Goal: Register for event/course: Sign up to attend an event or enroll in a course

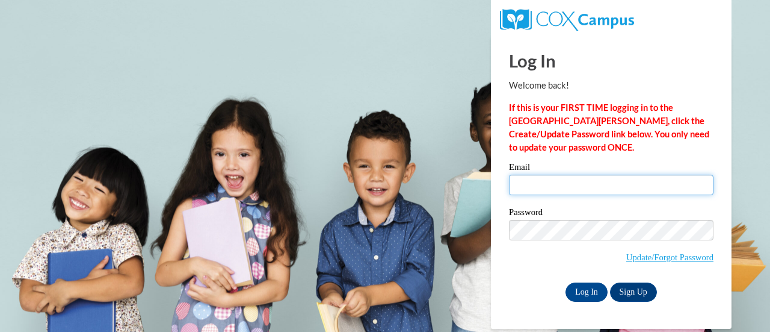
click at [571, 180] on input "Email" at bounding box center [611, 185] width 205 height 20
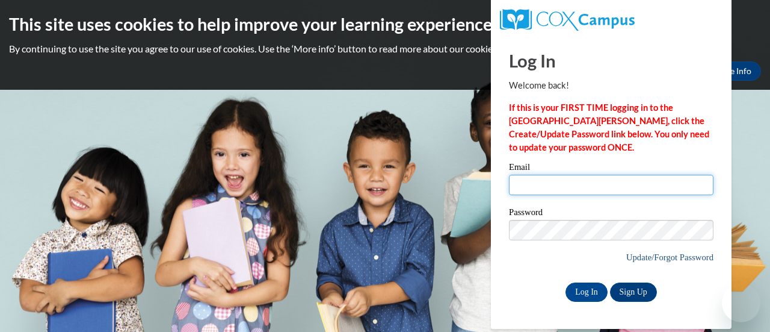
type input "[EMAIL_ADDRESS][DOMAIN_NAME]"
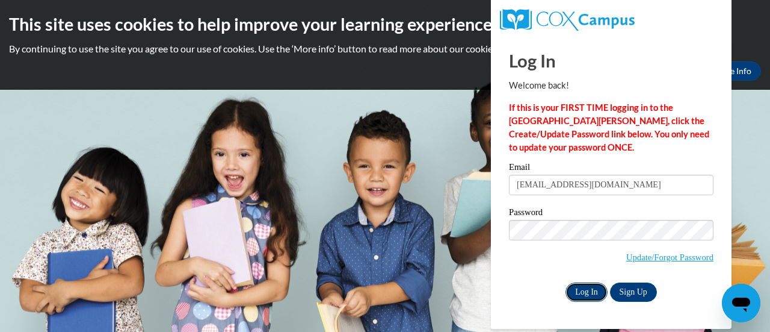
click at [595, 293] on input "Log In" at bounding box center [587, 291] width 42 height 19
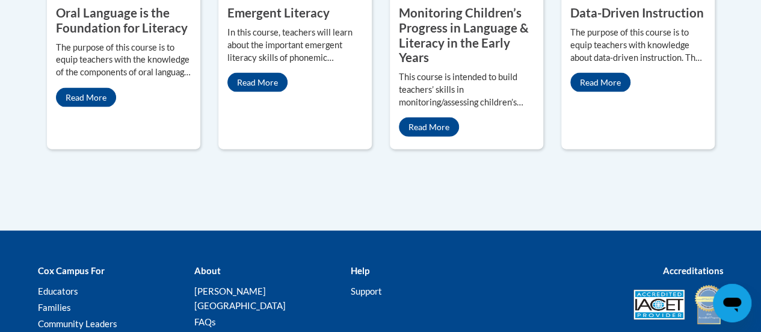
scroll to position [1201, 0]
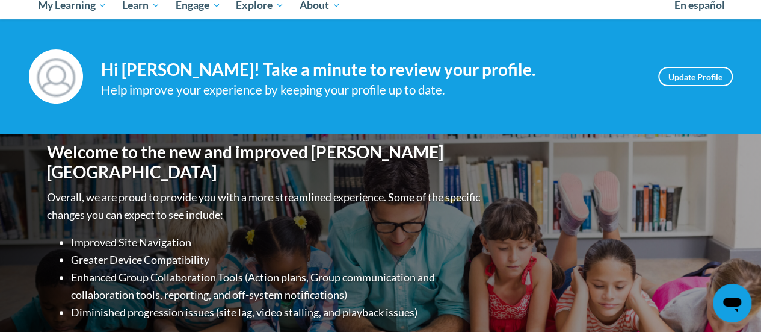
click at [254, 164] on h1 "Welcome to the new and improved Cox Campus" at bounding box center [265, 162] width 436 height 40
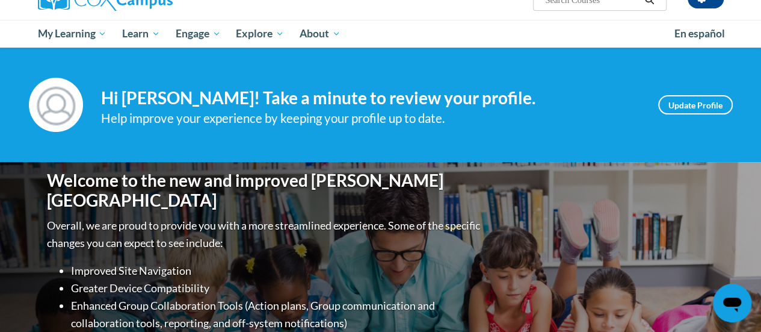
scroll to position [110, 0]
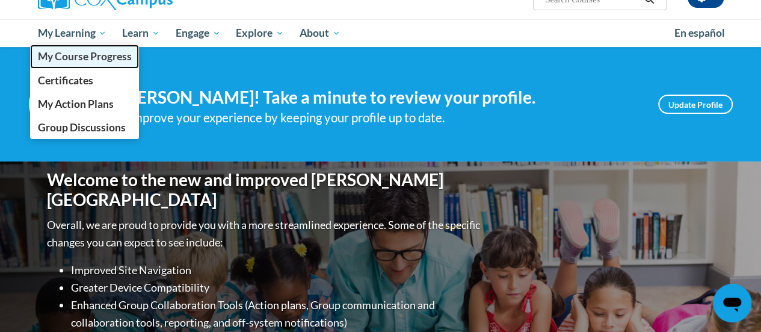
click at [106, 61] on span "My Course Progress" at bounding box center [84, 56] width 94 height 13
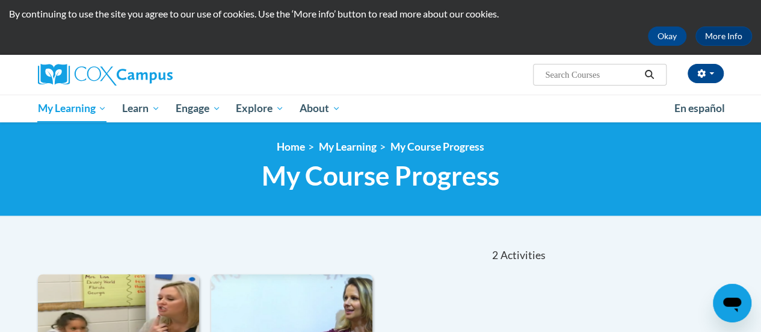
scroll to position [37, 0]
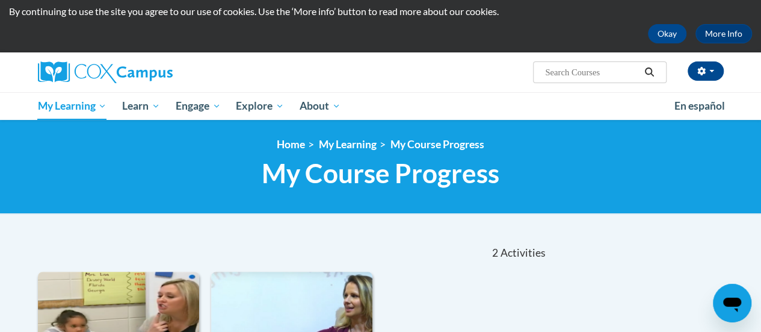
click at [608, 74] on input "Search..." at bounding box center [592, 72] width 96 height 14
type input "systematic"
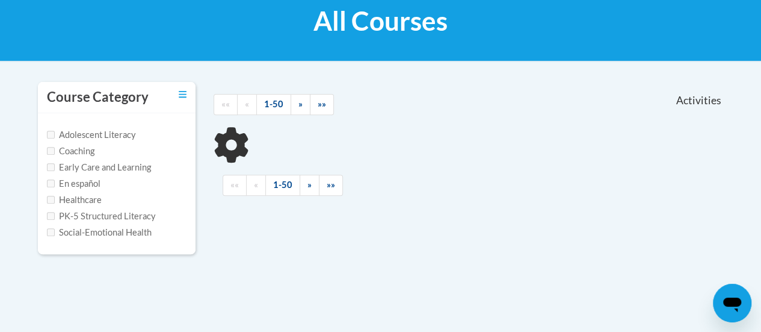
scroll to position [189, 0]
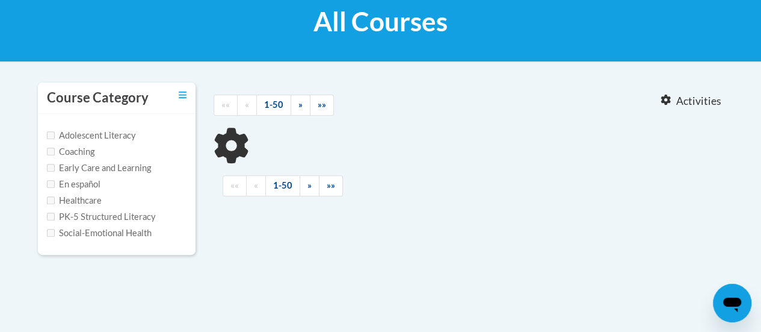
type input "systematic"
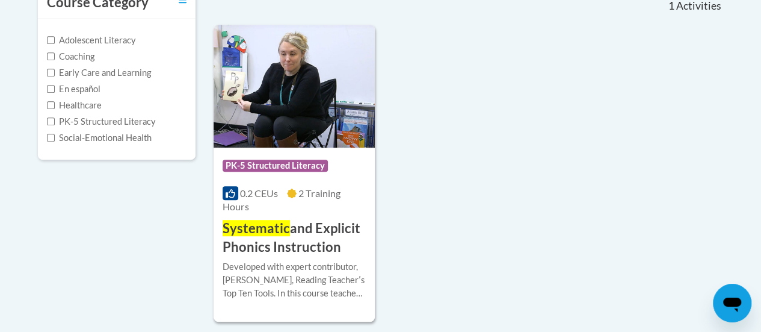
scroll to position [285, 0]
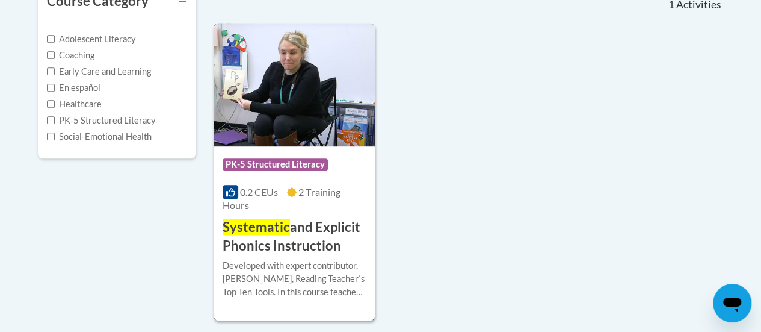
click at [323, 137] on img at bounding box center [294, 84] width 161 height 123
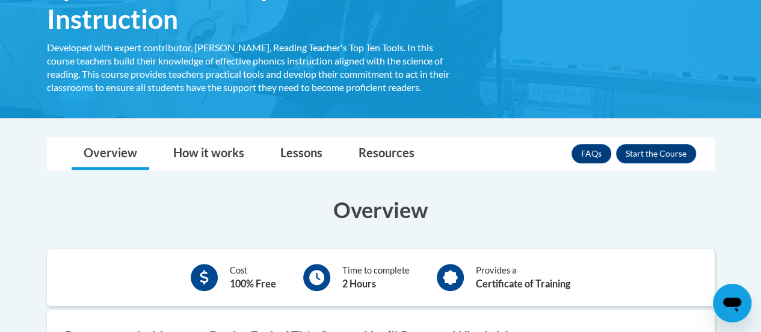
scroll to position [292, 0]
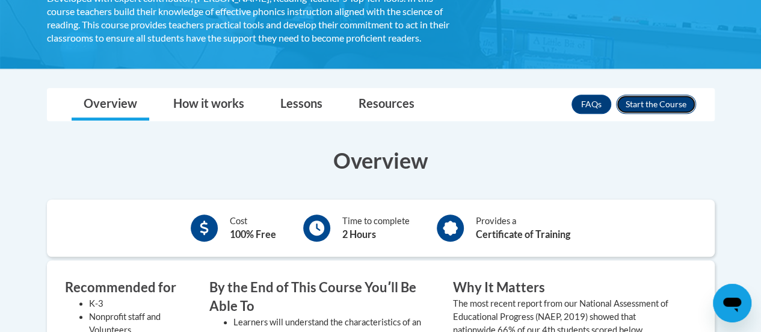
click at [656, 96] on button "Enroll" at bounding box center [656, 103] width 80 height 19
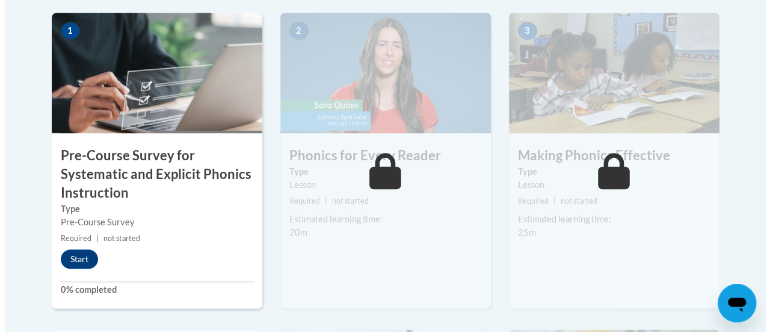
scroll to position [454, 0]
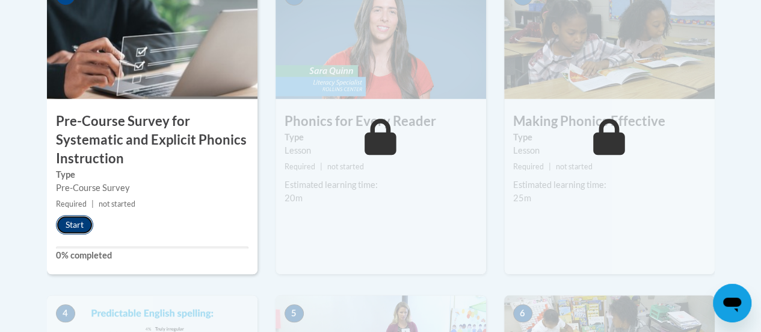
click at [72, 228] on button "Start" at bounding box center [74, 224] width 37 height 19
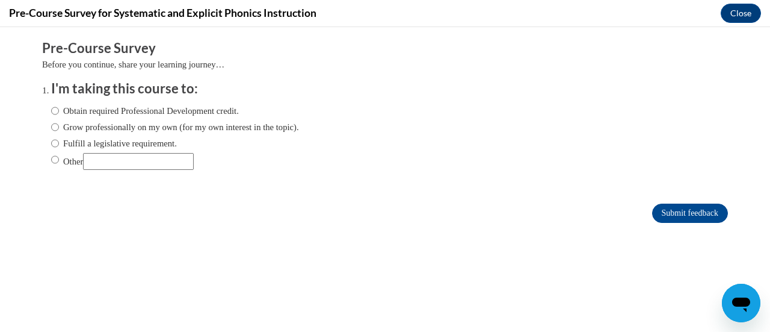
scroll to position [0, 0]
click at [60, 125] on label "Grow professionally on my own (for my own interest in the topic)." at bounding box center [175, 126] width 248 height 13
click at [59, 125] on input "Grow professionally on my own (for my own interest in the topic)." at bounding box center [55, 126] width 8 height 13
radio input "true"
click at [54, 110] on label "Obtain required Professional Development credit." at bounding box center [145, 110] width 188 height 13
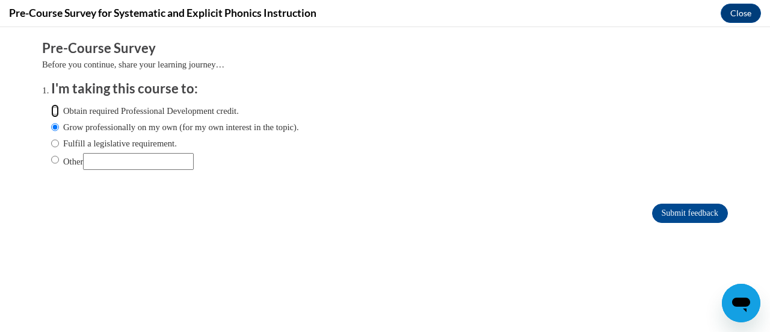
click at [54, 110] on input "Obtain required Professional Development credit." at bounding box center [55, 110] width 8 height 13
radio input "true"
click at [652, 214] on input "Submit feedback" at bounding box center [690, 212] width 76 height 19
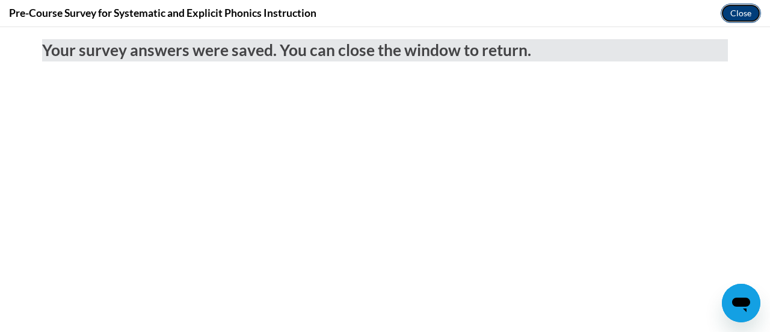
click at [744, 11] on button "Close" at bounding box center [741, 13] width 40 height 19
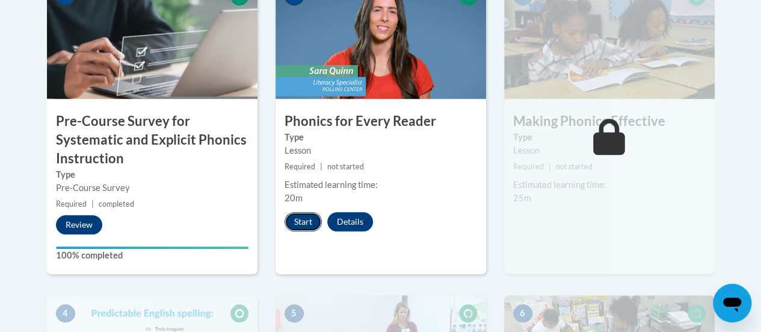
click at [301, 214] on button "Start" at bounding box center [303, 221] width 37 height 19
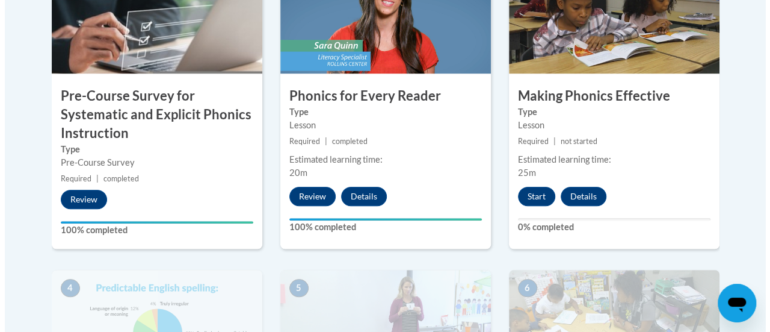
scroll to position [514, 0]
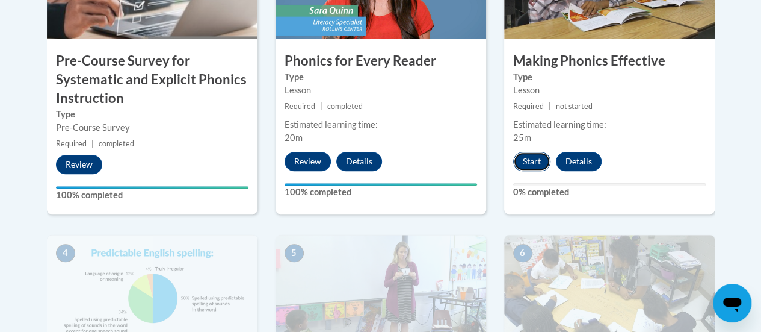
click at [541, 158] on button "Start" at bounding box center [531, 161] width 37 height 19
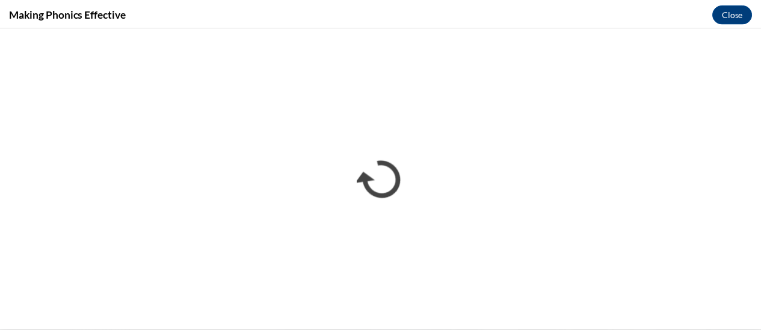
scroll to position [0, 0]
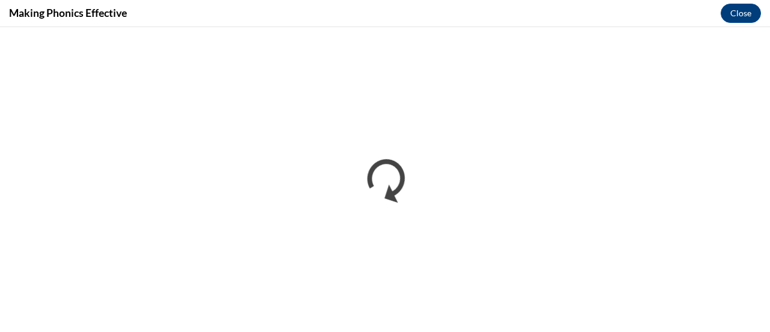
click at [388, 25] on div "Making Phonics Effective Close" at bounding box center [385, 13] width 770 height 27
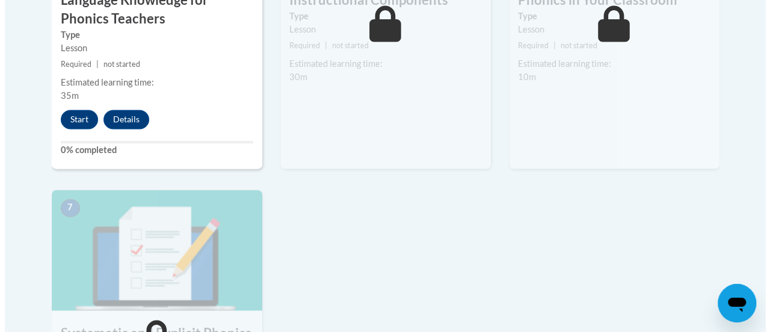
scroll to position [809, 0]
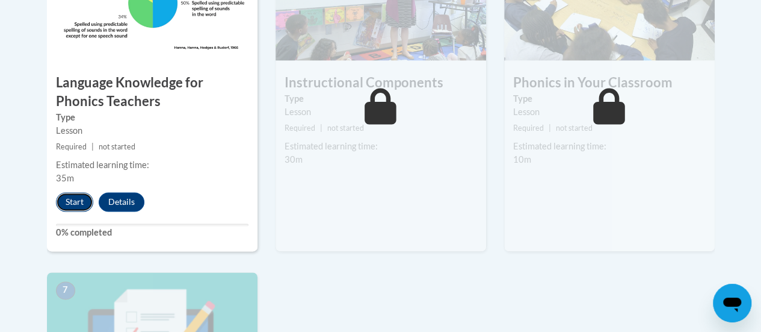
click at [76, 200] on button "Start" at bounding box center [74, 201] width 37 height 19
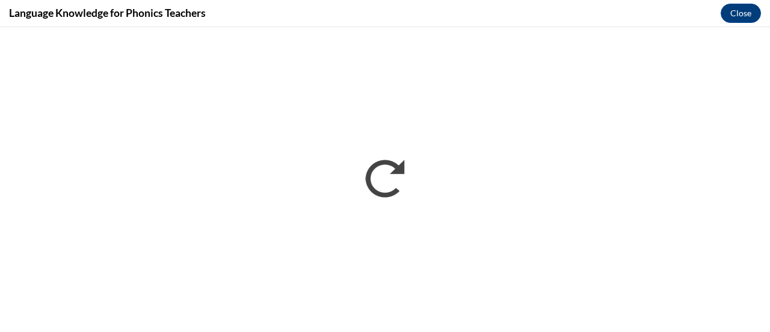
scroll to position [0, 0]
click at [404, 11] on div "Language Knowledge for Phonics Teachers Close" at bounding box center [385, 13] width 770 height 27
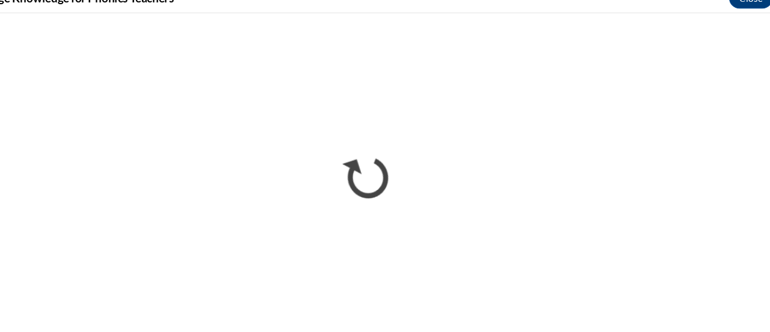
scroll to position [809, 0]
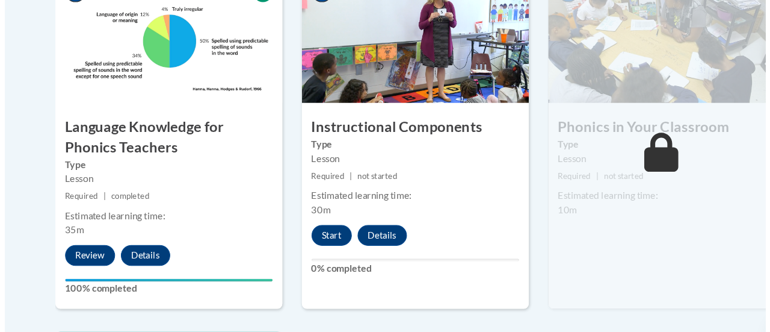
scroll to position [774, 0]
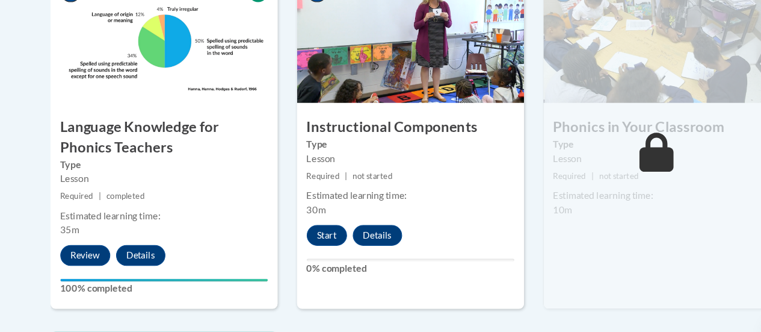
drag, startPoint x: 419, startPoint y: 255, endPoint x: 413, endPoint y: 231, distance: 25.3
click at [419, 232] on div "5 Instructional Components Type Lesson Required | not started Estimated learnin…" at bounding box center [381, 130] width 211 height 311
click at [307, 215] on button "Start" at bounding box center [303, 217] width 37 height 19
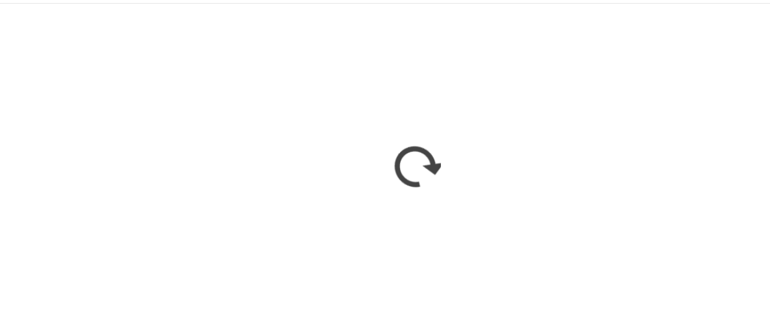
scroll to position [0, 0]
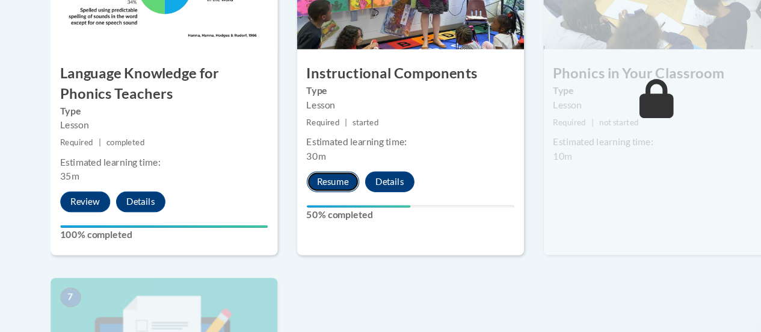
click at [310, 168] on button "Resume" at bounding box center [309, 168] width 49 height 19
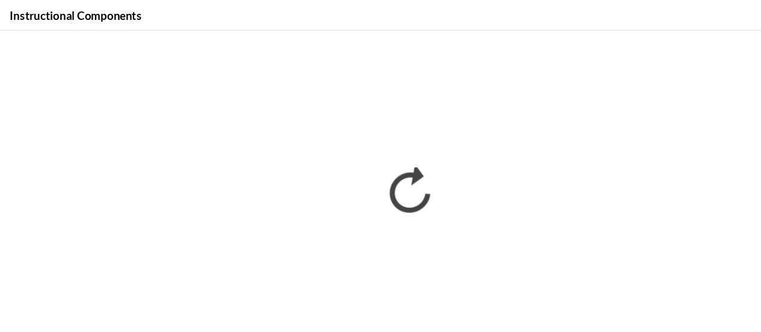
scroll to position [823, 0]
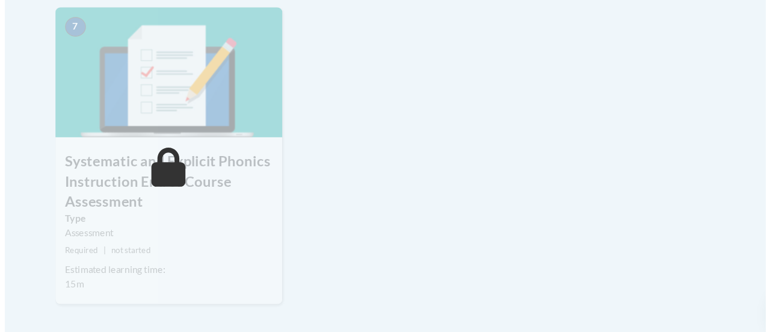
scroll to position [868, 0]
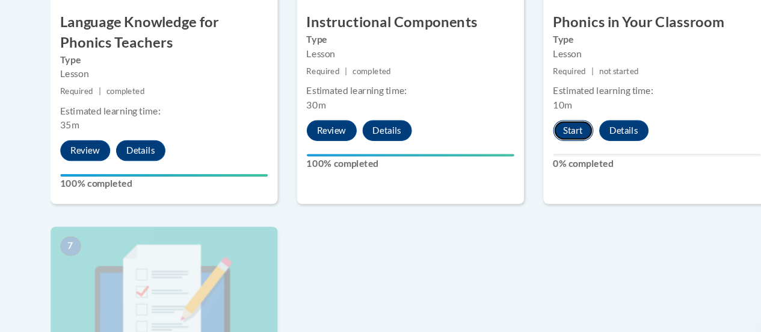
click at [535, 113] on button "Start" at bounding box center [531, 122] width 37 height 19
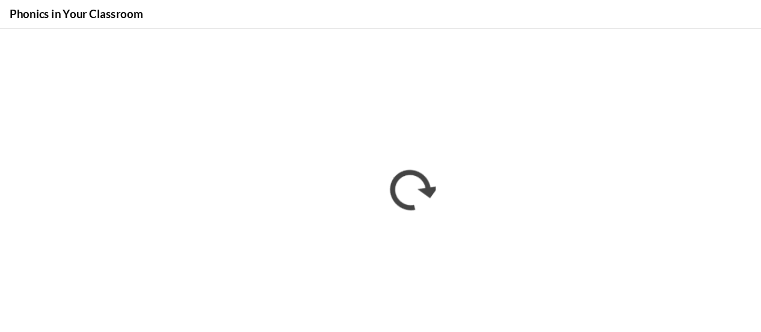
scroll to position [869, 0]
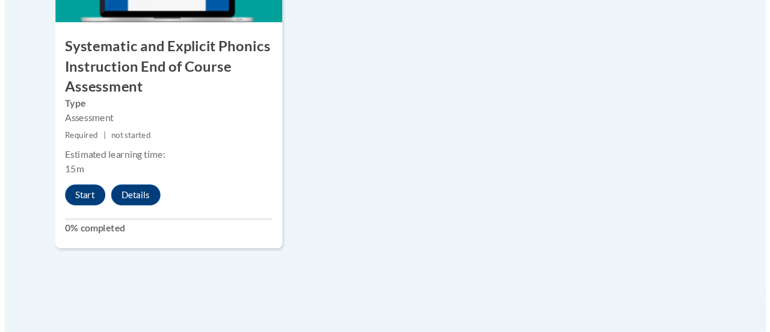
scroll to position [1197, 0]
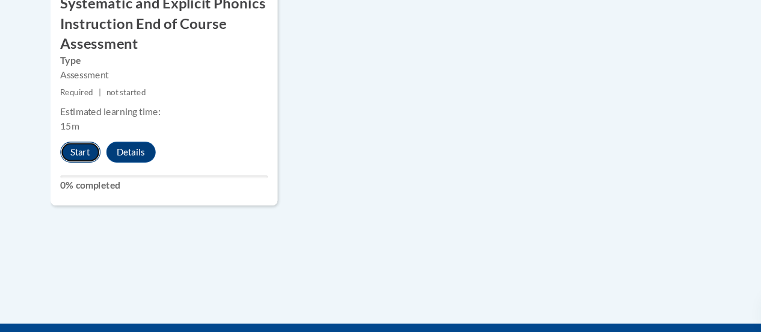
click at [73, 166] on button "Start" at bounding box center [74, 164] width 37 height 19
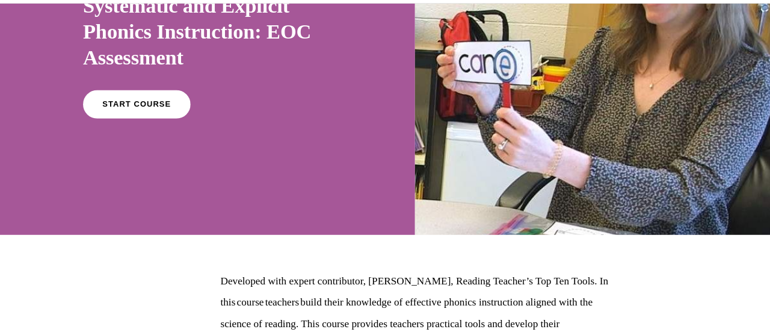
scroll to position [102, 0]
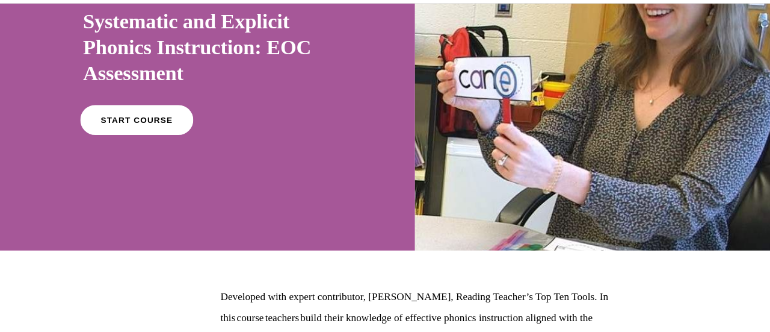
click at [159, 117] on link "START COURSE" at bounding box center [127, 112] width 105 height 28
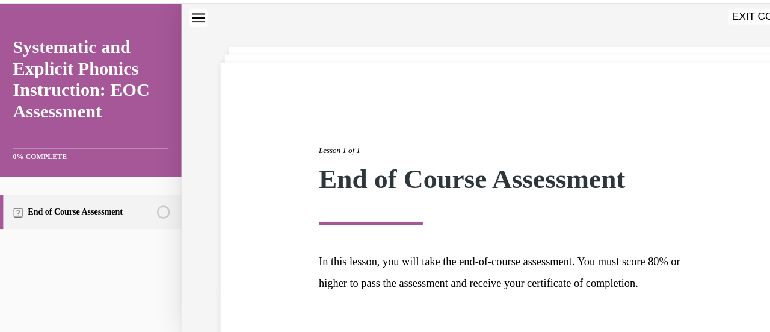
scroll to position [141, 0]
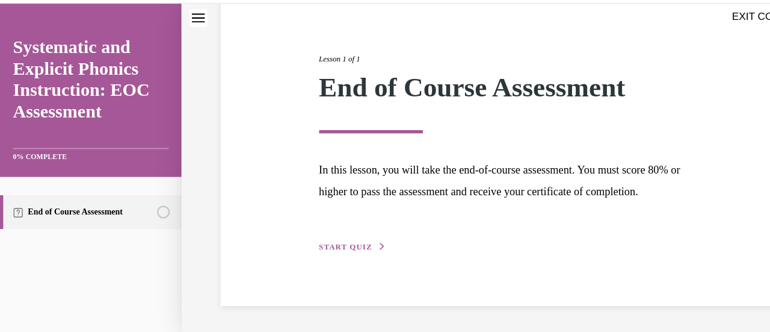
drag, startPoint x: 399, startPoint y: 141, endPoint x: 323, endPoint y: 228, distance: 115.6
click at [323, 228] on span "START QUIZ" at bounding box center [320, 229] width 49 height 8
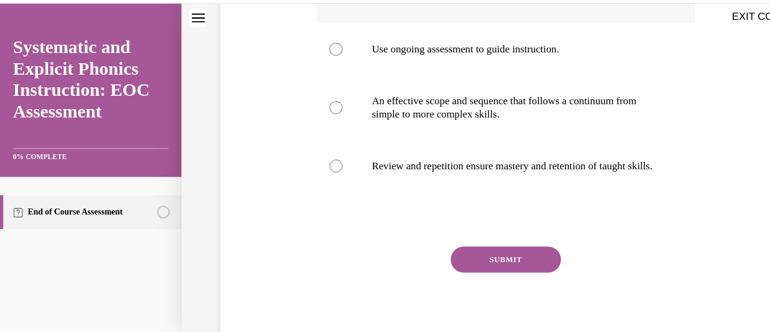
scroll to position [366, 0]
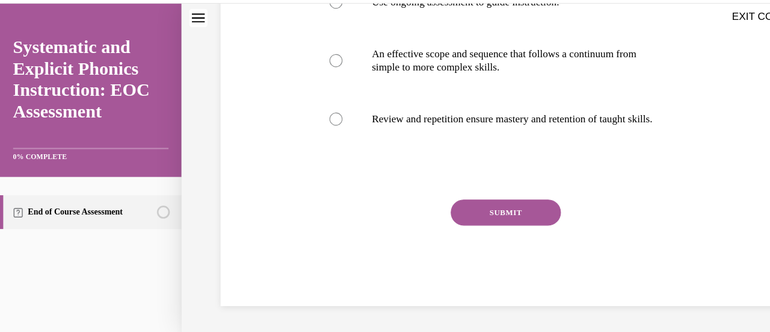
click at [472, 196] on button "SUBMIT" at bounding box center [469, 197] width 102 height 24
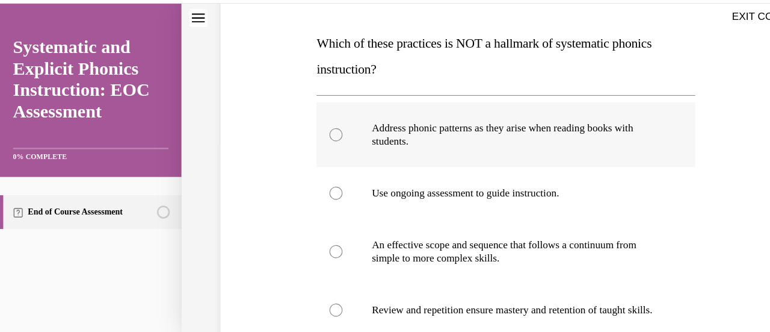
click at [392, 129] on p "Address phonic patterns as they arise when reading books with students." at bounding box center [480, 125] width 270 height 24
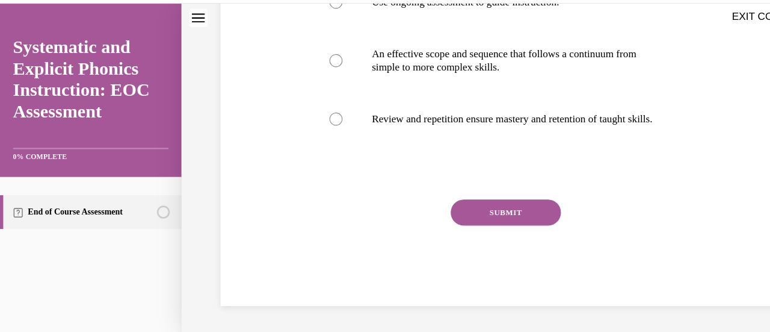
click at [453, 201] on button "SUBMIT" at bounding box center [469, 197] width 102 height 24
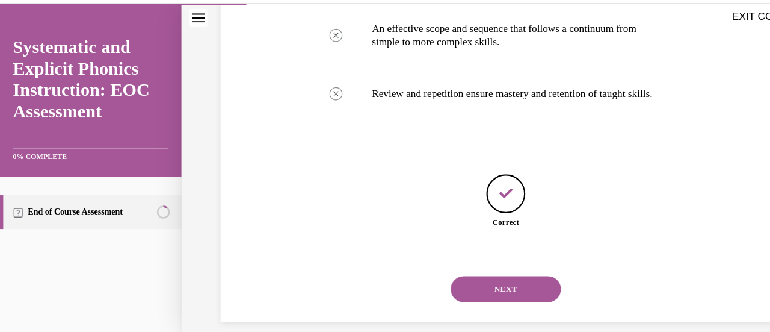
scroll to position [404, 0]
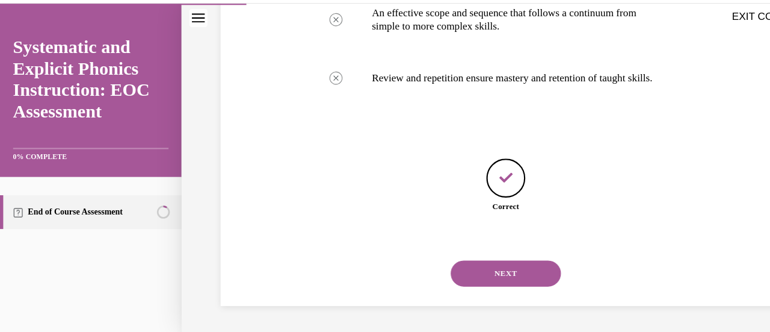
click at [464, 252] on button "NEXT" at bounding box center [469, 254] width 102 height 24
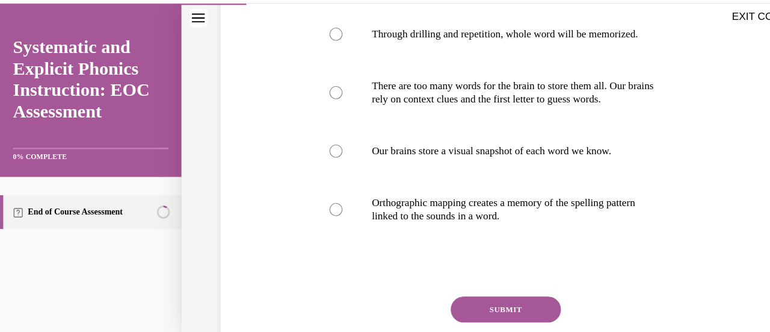
scroll to position [240, 0]
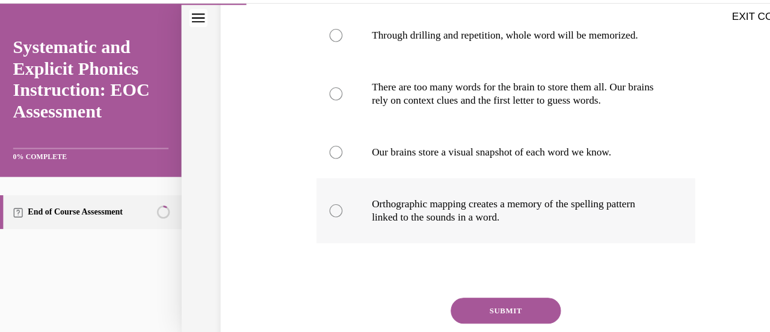
click at [358, 191] on p "Orthographic mapping creates a memory of the spelling pattern linked to the sou…" at bounding box center [480, 196] width 270 height 24
click at [454, 293] on button "SUBMIT" at bounding box center [469, 288] width 102 height 24
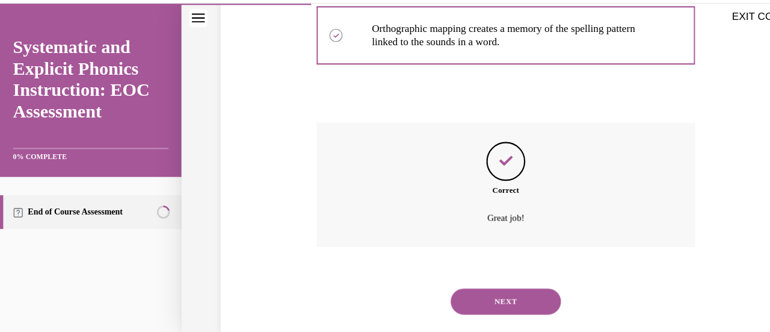
scroll to position [427, 0]
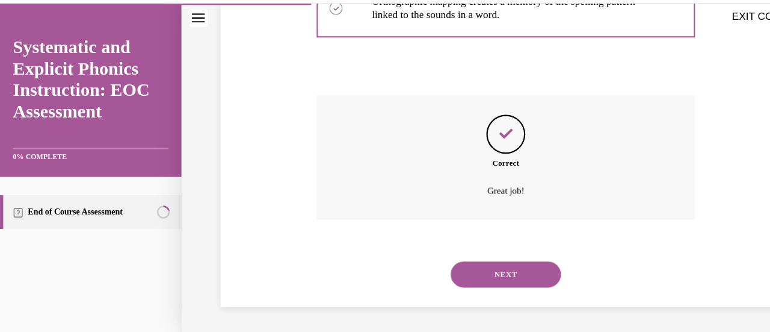
click at [468, 256] on button "NEXT" at bounding box center [469, 255] width 102 height 24
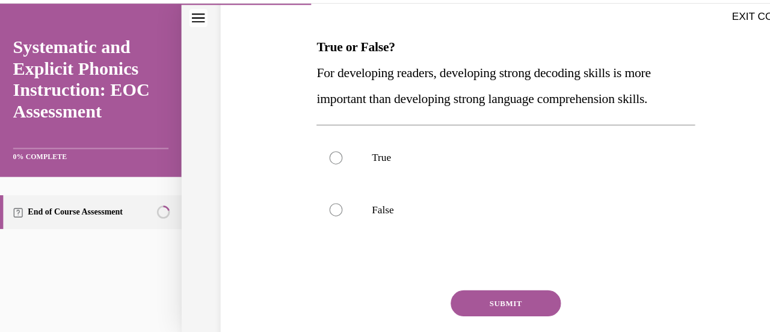
scroll to position [174, 0]
click at [444, 143] on p "True" at bounding box center [480, 147] width 270 height 12
click at [416, 182] on div at bounding box center [469, 195] width 351 height 48
click at [444, 279] on button "SUBMIT" at bounding box center [469, 282] width 102 height 24
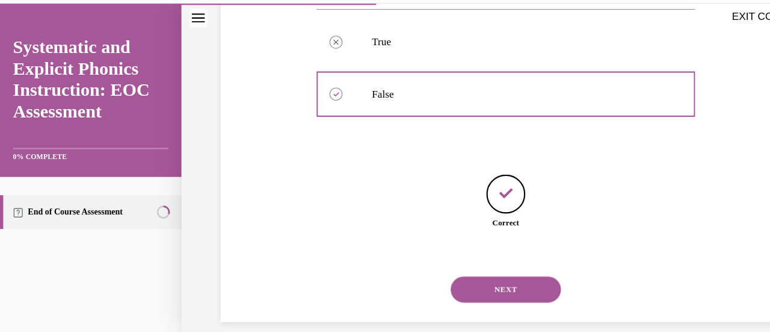
scroll to position [296, 0]
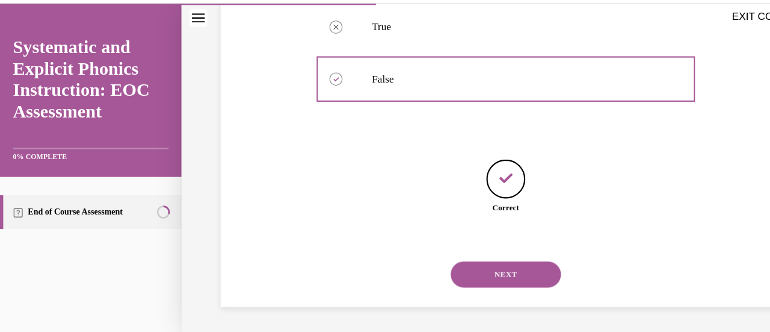
click at [489, 265] on button "NEXT" at bounding box center [469, 255] width 102 height 24
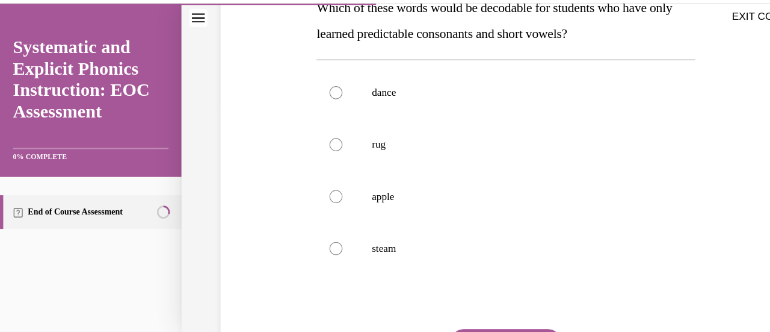
scroll to position [209, 0]
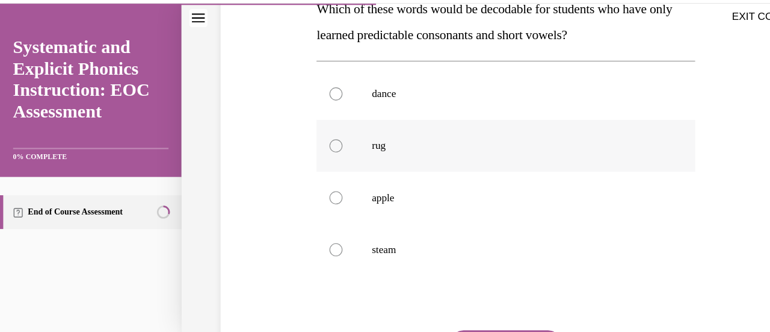
click at [403, 138] on p "rug" at bounding box center [480, 135] width 270 height 12
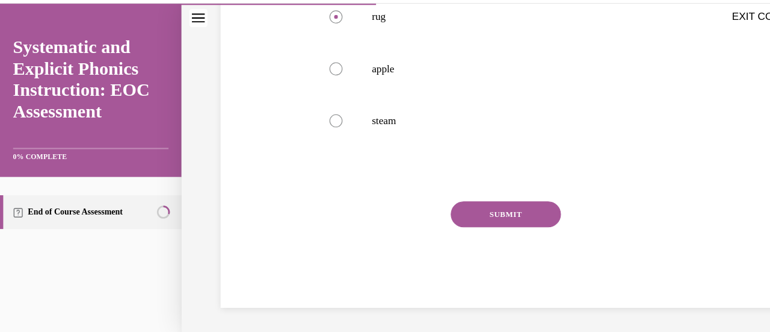
click at [471, 187] on button "SUBMIT" at bounding box center [469, 199] width 102 height 24
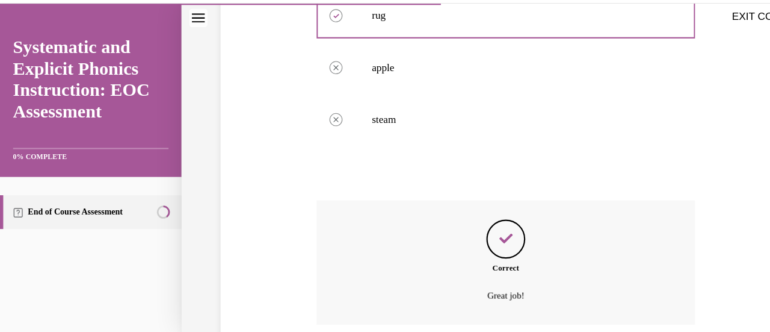
scroll to position [427, 0]
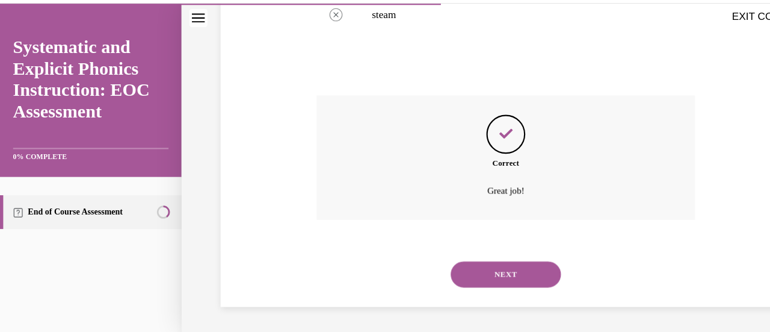
click at [486, 253] on button "NEXT" at bounding box center [469, 255] width 102 height 24
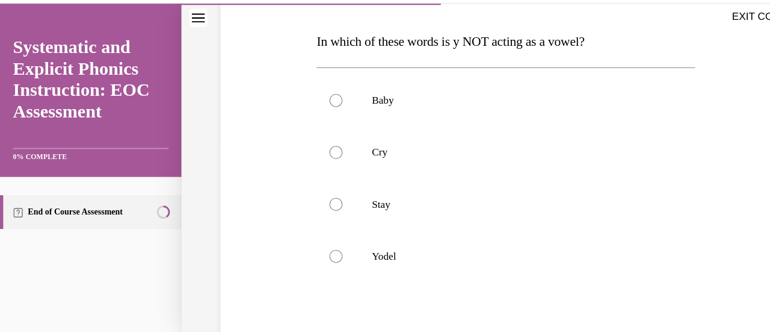
scroll to position [181, 0]
click at [368, 228] on div at bounding box center [469, 236] width 351 height 48
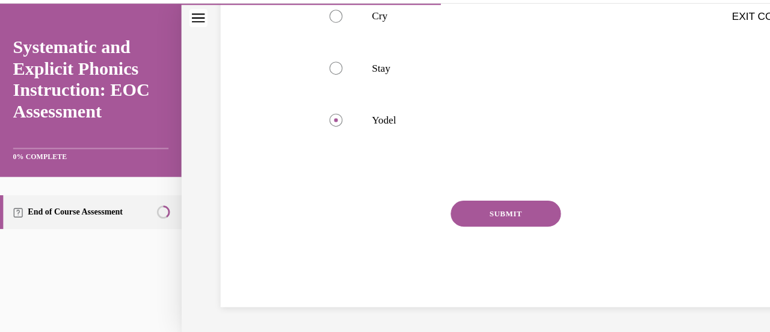
click at [477, 190] on button "SUBMIT" at bounding box center [469, 198] width 102 height 24
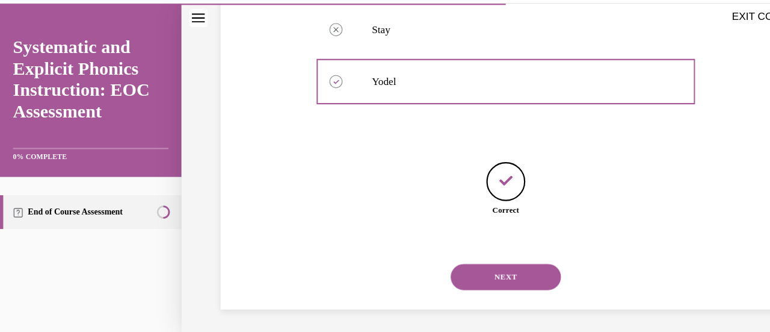
scroll to position [344, 0]
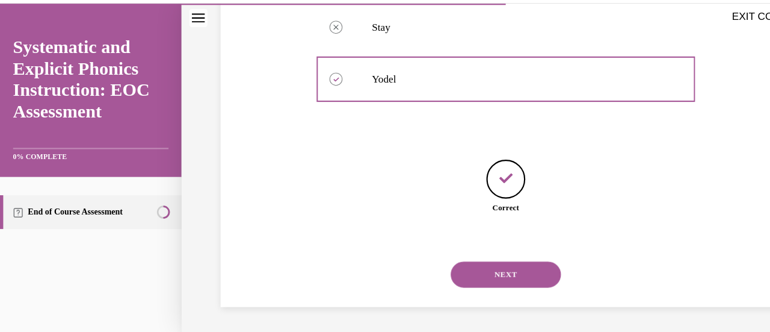
click at [473, 255] on button "NEXT" at bounding box center [469, 255] width 102 height 24
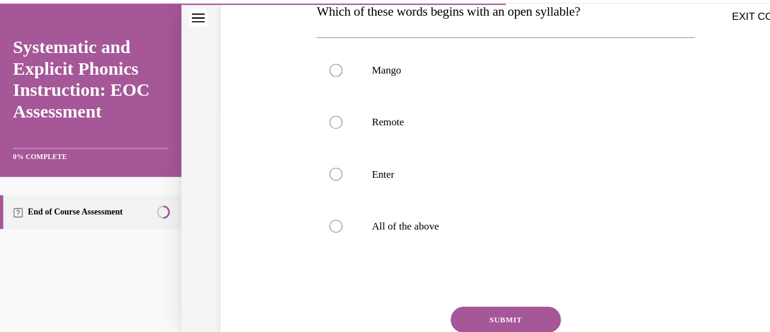
scroll to position [215, 0]
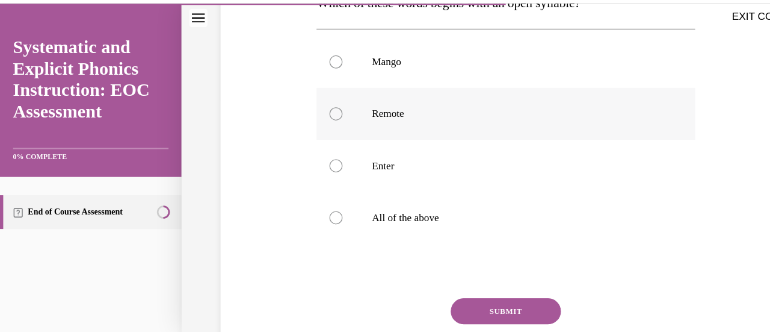
click at [367, 110] on p "Remote" at bounding box center [480, 106] width 270 height 12
click at [467, 289] on button "SUBMIT" at bounding box center [469, 289] width 102 height 24
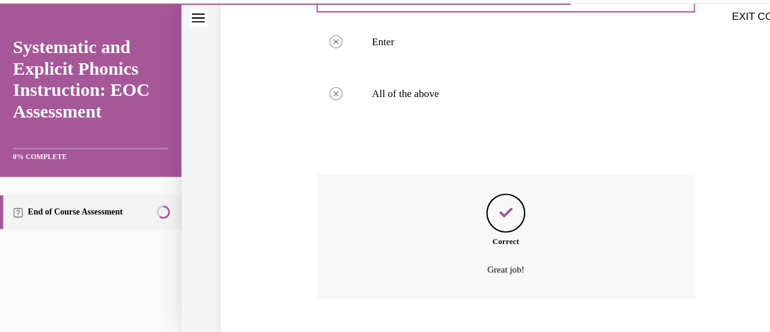
scroll to position [403, 0]
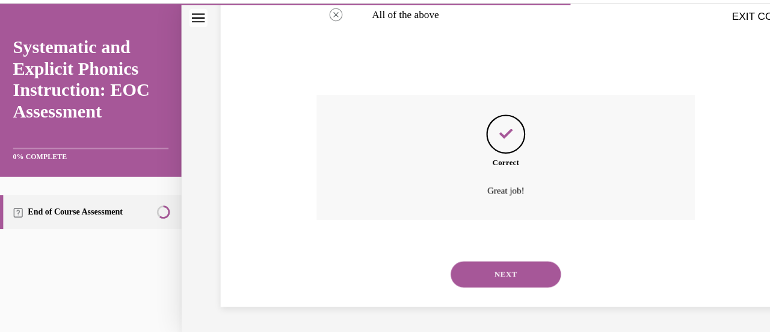
click at [456, 241] on div "NEXT" at bounding box center [469, 255] width 351 height 48
click at [455, 243] on button "NEXT" at bounding box center [469, 255] width 102 height 24
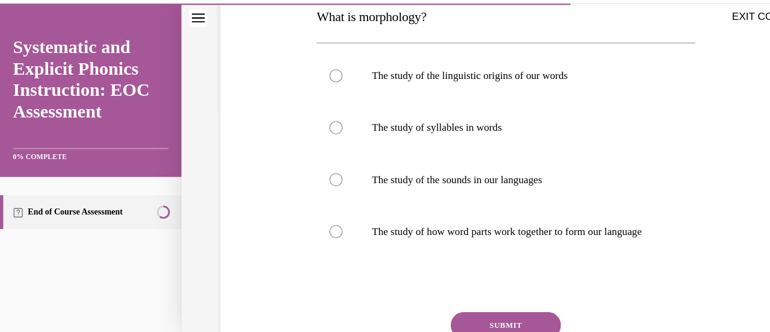
scroll to position [203, 0]
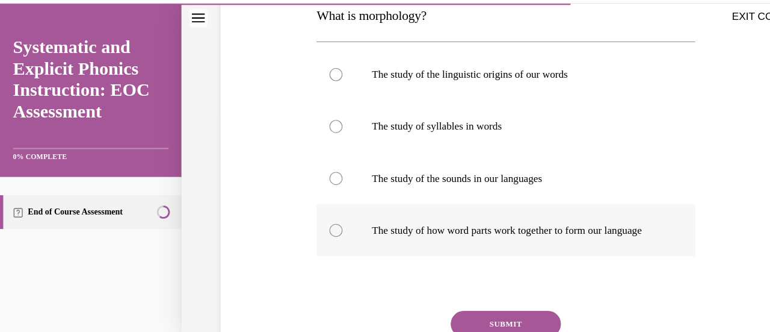
click at [455, 238] on div at bounding box center [469, 214] width 351 height 48
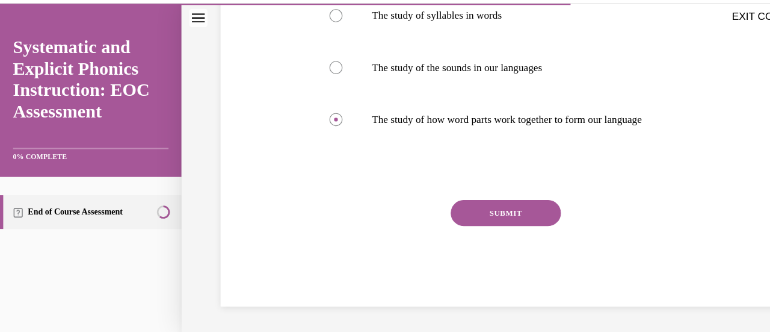
click at [468, 206] on button "SUBMIT" at bounding box center [469, 197] width 102 height 24
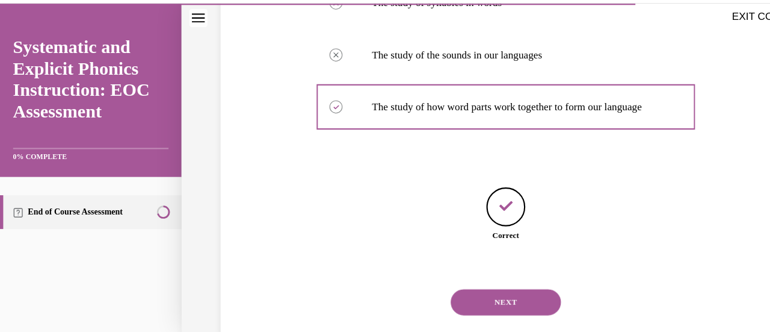
scroll to position [356, 0]
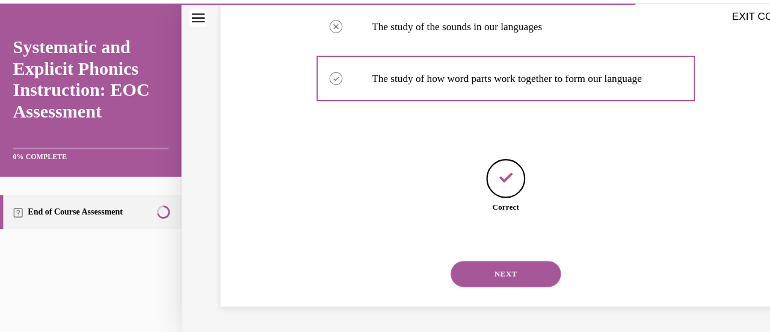
click at [454, 253] on button "NEXT" at bounding box center [469, 254] width 102 height 24
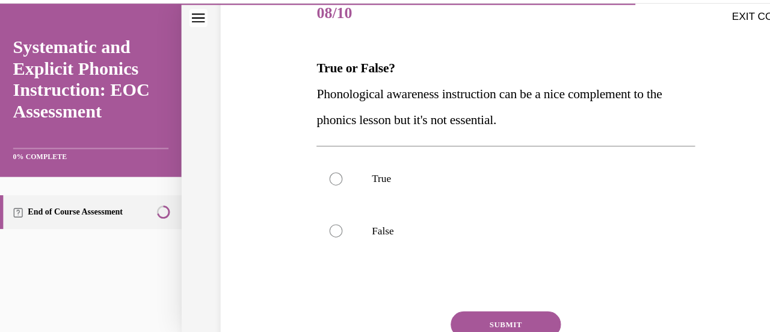
scroll to position [156, 0]
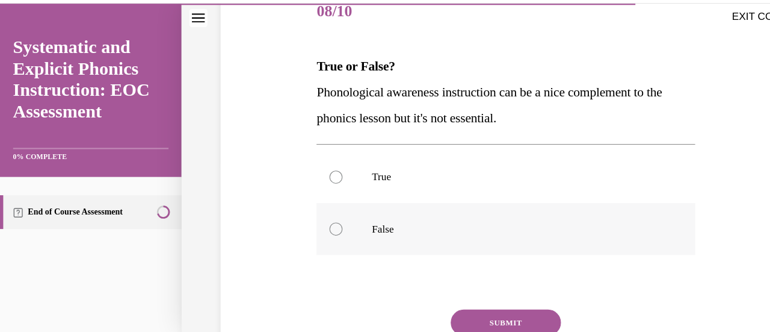
click at [363, 214] on p "False" at bounding box center [480, 212] width 270 height 12
click at [454, 299] on button "SUBMIT" at bounding box center [469, 299] width 102 height 24
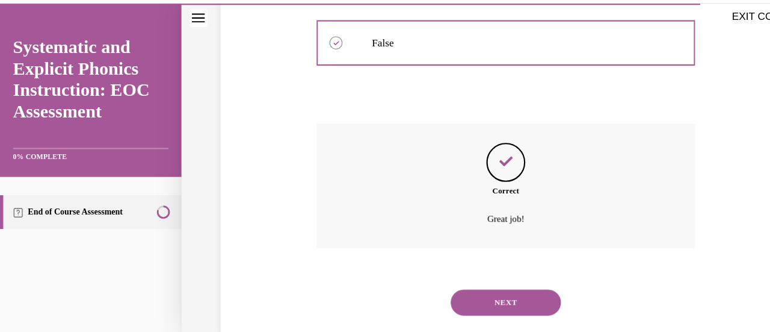
scroll to position [355, 0]
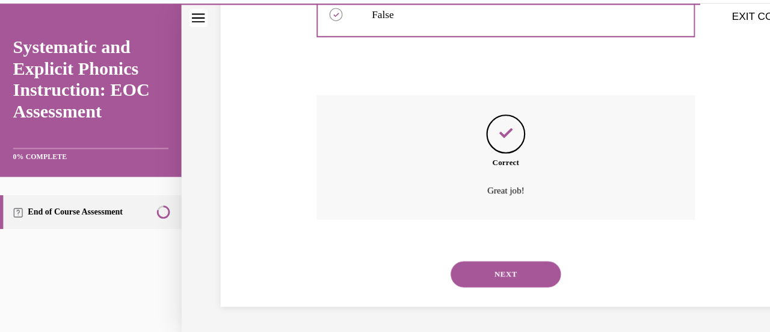
click at [480, 250] on button "NEXT" at bounding box center [469, 255] width 102 height 24
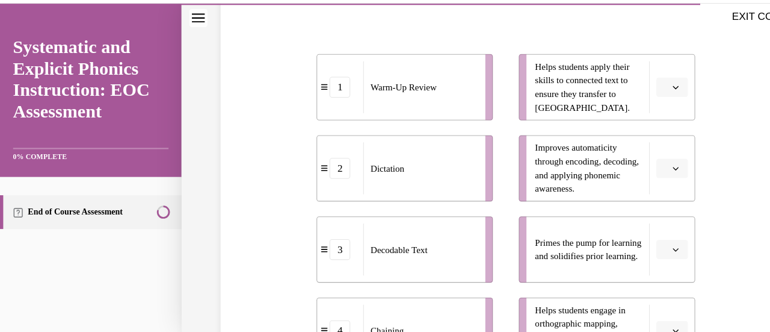
scroll to position [237, 0]
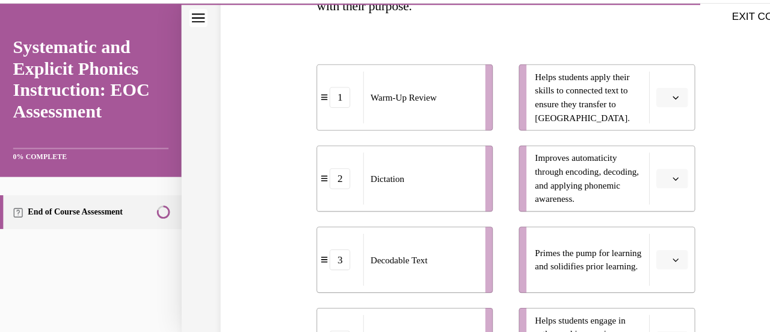
click at [623, 89] on span "button" at bounding box center [627, 90] width 8 height 8
click at [615, 186] on div "3" at bounding box center [613, 189] width 29 height 24
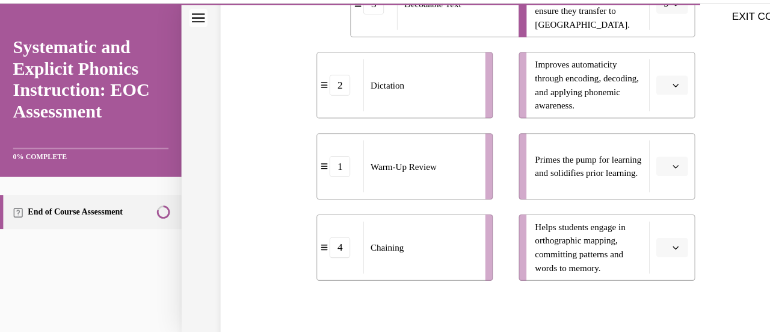
scroll to position [324, 0]
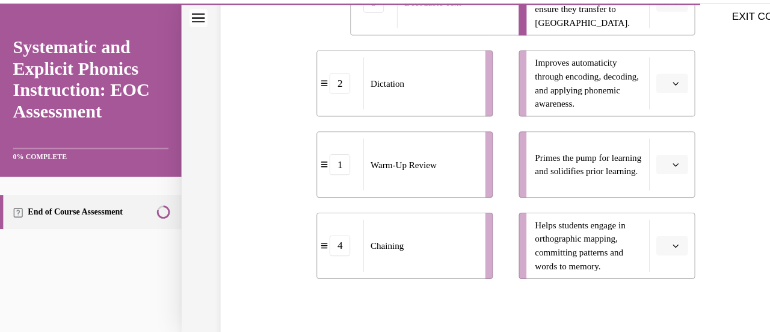
click at [623, 156] on span "button" at bounding box center [627, 153] width 8 height 8
click at [614, 197] on div "1" at bounding box center [613, 203] width 29 height 24
click at [626, 88] on li "Improves automaticity through encoding, decoding, and applying phonemic awarene…" at bounding box center [563, 77] width 164 height 61
click at [625, 86] on li "Improves automaticity through encoding, decoding, and applying phonemic awarene…" at bounding box center [563, 77] width 164 height 61
click at [624, 79] on icon "button" at bounding box center [627, 78] width 6 height 6
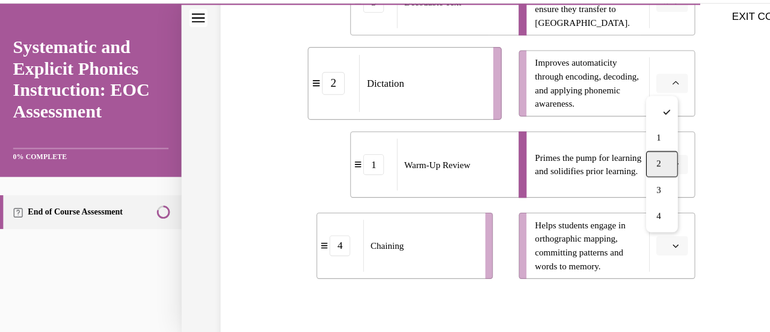
click at [618, 152] on div "2" at bounding box center [613, 152] width 29 height 24
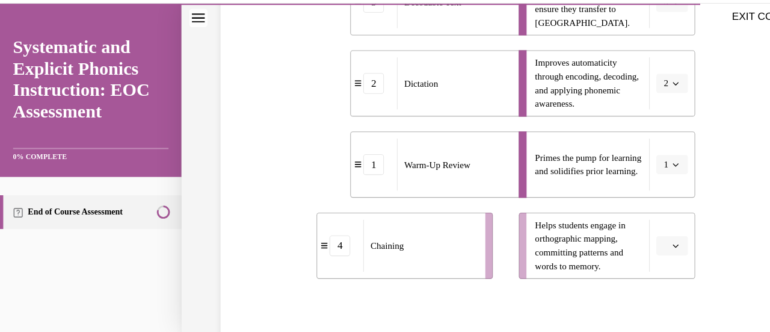
click at [624, 231] on icon "button" at bounding box center [627, 228] width 6 height 6
click at [618, 199] on div "4" at bounding box center [613, 201] width 29 height 24
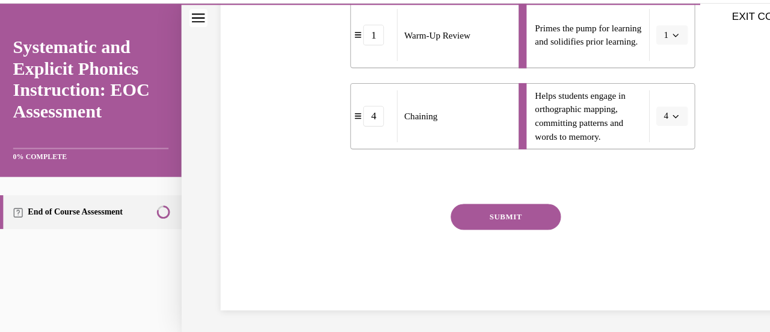
scroll to position [448, 0]
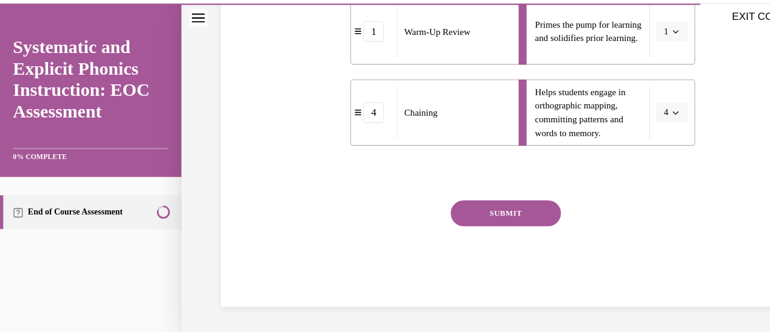
click at [503, 206] on button "SUBMIT" at bounding box center [469, 198] width 102 height 24
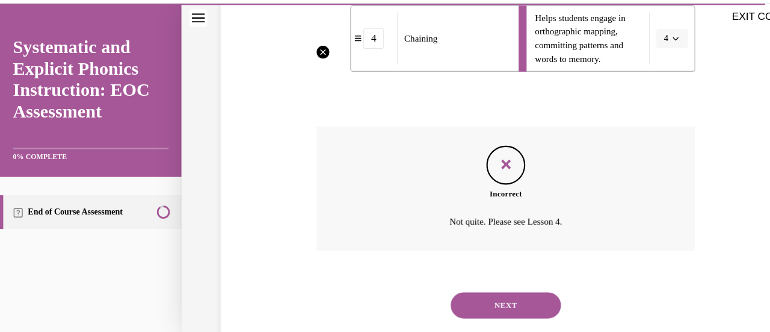
scroll to position [545, 0]
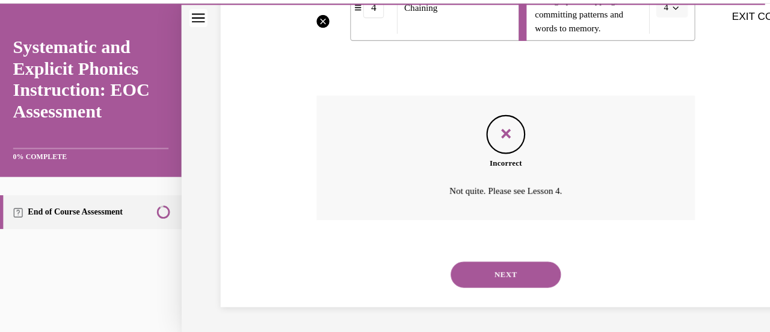
click at [487, 262] on button "NEXT" at bounding box center [469, 255] width 102 height 24
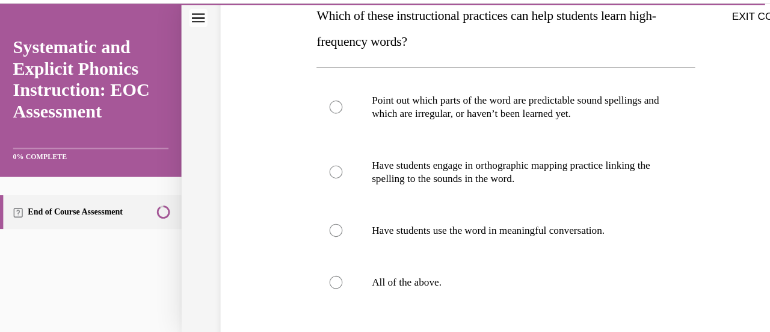
scroll to position [204, 0]
click at [382, 251] on div at bounding box center [469, 261] width 351 height 48
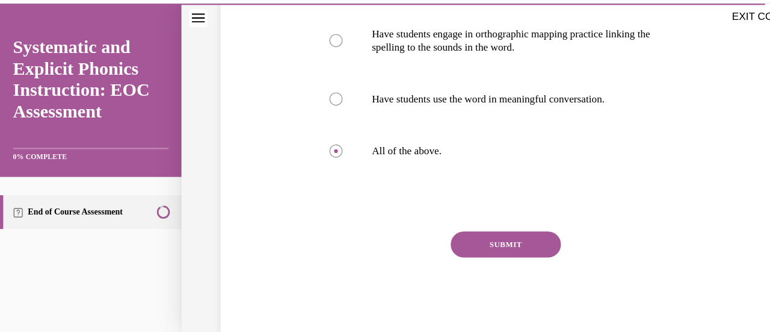
click at [472, 221] on button "SUBMIT" at bounding box center [469, 227] width 102 height 24
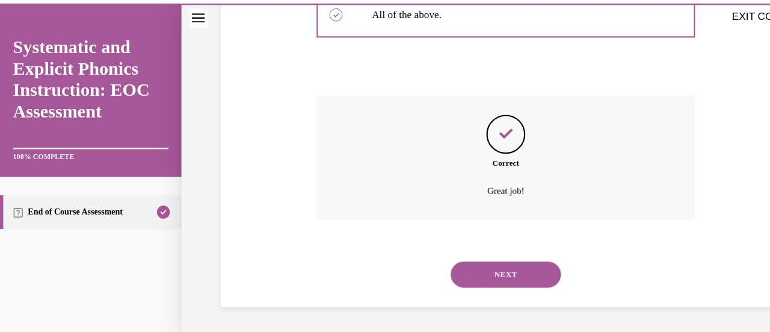
click at [485, 264] on button "NEXT" at bounding box center [469, 255] width 102 height 24
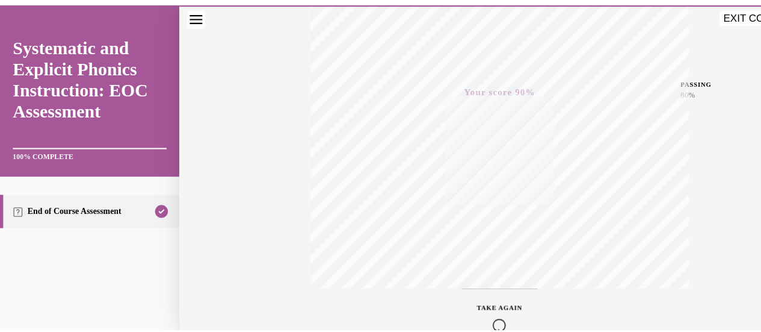
scroll to position [0, 0]
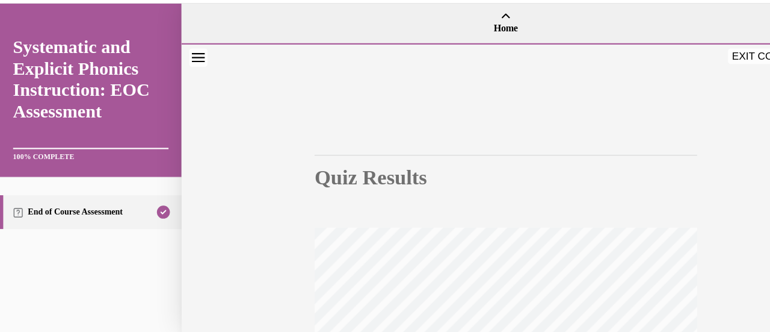
click at [698, 54] on button "EXIT COURSE" at bounding box center [712, 52] width 72 height 14
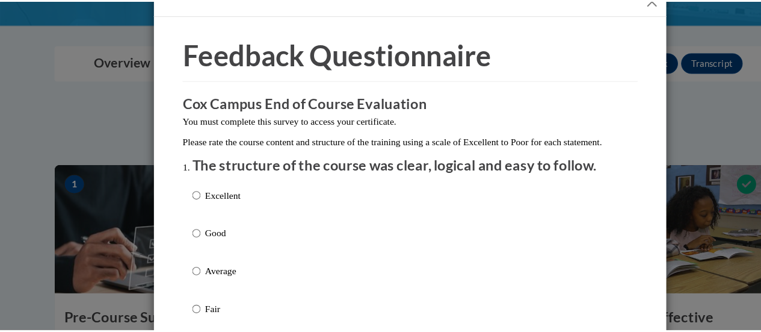
scroll to position [255, 0]
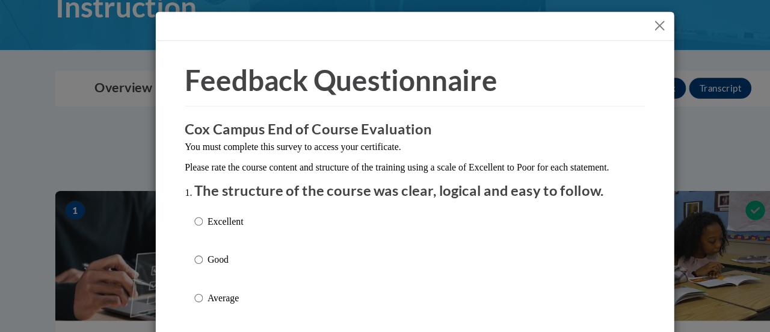
click at [610, 25] on button "Close" at bounding box center [612, 23] width 15 height 15
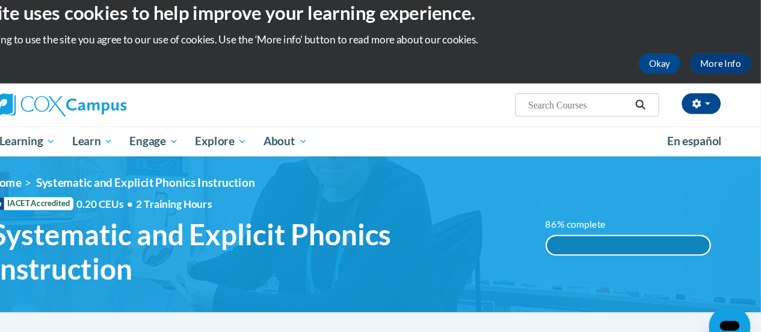
scroll to position [0, 0]
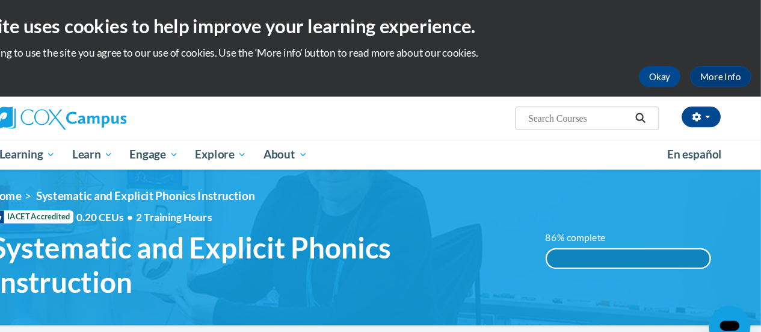
click at [584, 112] on input "Search..." at bounding box center [592, 109] width 96 height 14
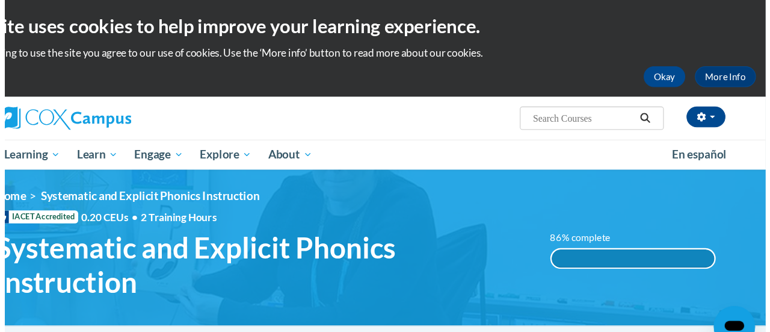
scroll to position [184, 0]
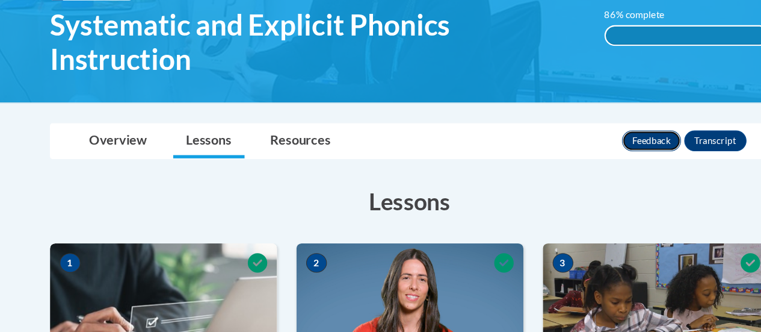
click at [606, 156] on button "Feedback" at bounding box center [605, 153] width 55 height 19
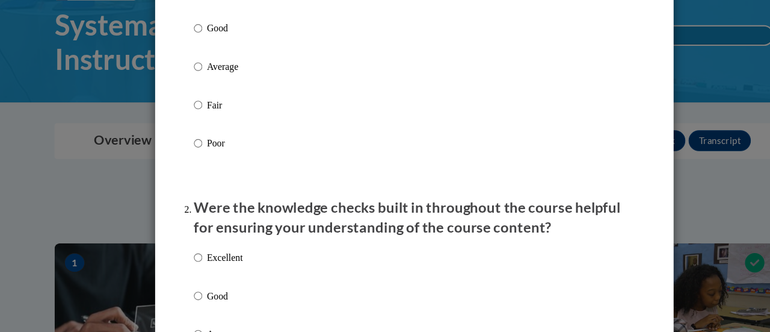
scroll to position [192, 0]
click at [217, 91] on p "Average" at bounding box center [209, 84] width 33 height 13
click at [188, 91] on input "Average" at bounding box center [185, 84] width 8 height 13
radio input "true"
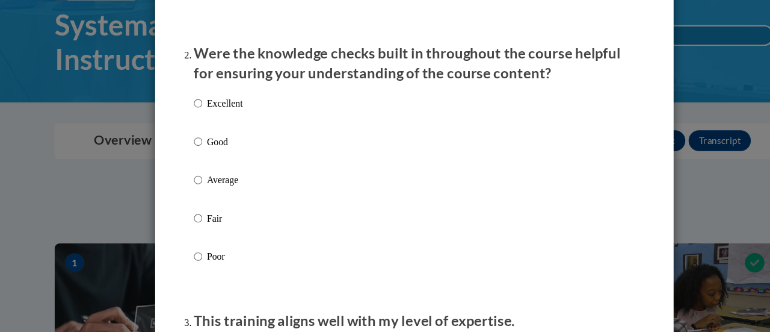
scroll to position [353, 0]
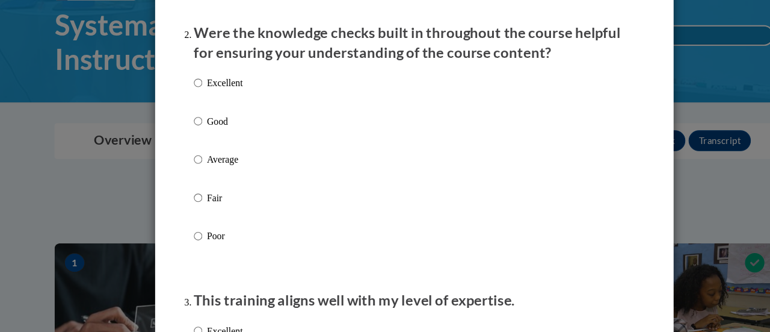
click at [206, 178] on p "Average" at bounding box center [209, 170] width 33 height 13
click at [188, 178] on input "Average" at bounding box center [185, 170] width 8 height 13
radio input "true"
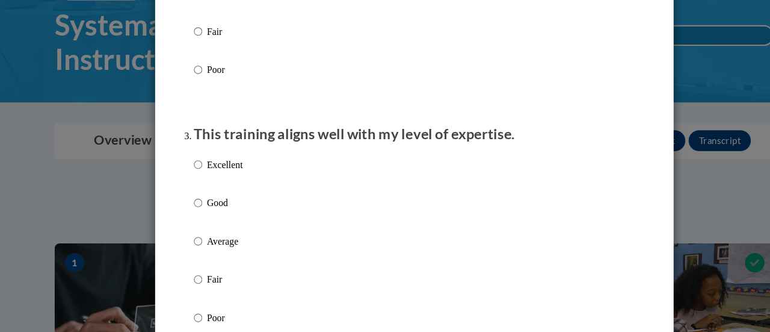
scroll to position [522, 0]
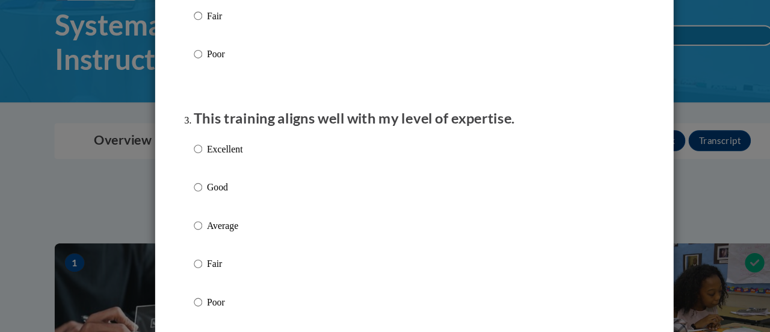
click at [214, 237] on p "Average" at bounding box center [209, 231] width 33 height 13
click at [188, 237] on input "Average" at bounding box center [185, 231] width 8 height 13
radio input "true"
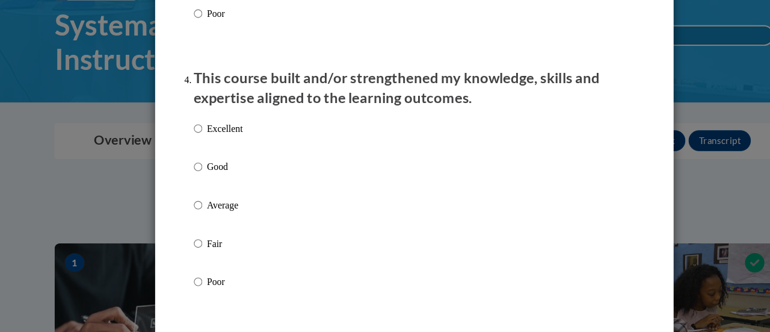
click at [214, 237] on label "Average" at bounding box center [203, 222] width 45 height 33
click at [188, 220] on input "Average" at bounding box center [185, 212] width 8 height 13
radio input "true"
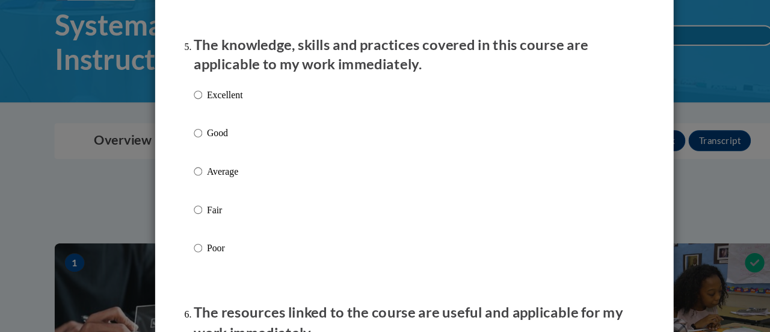
scroll to position [1077, 0]
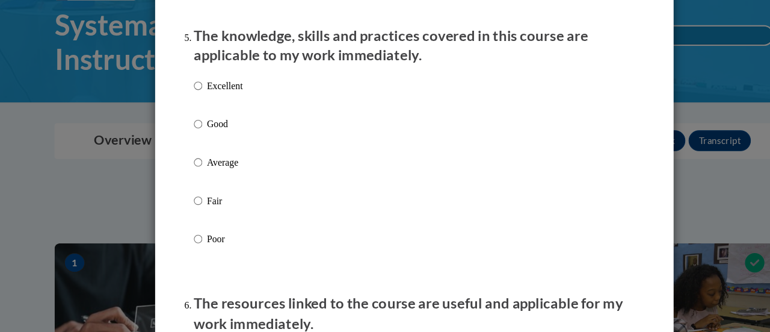
click at [193, 194] on label "Average" at bounding box center [203, 183] width 45 height 33
click at [188, 180] on input "Average" at bounding box center [185, 173] width 8 height 13
radio input "true"
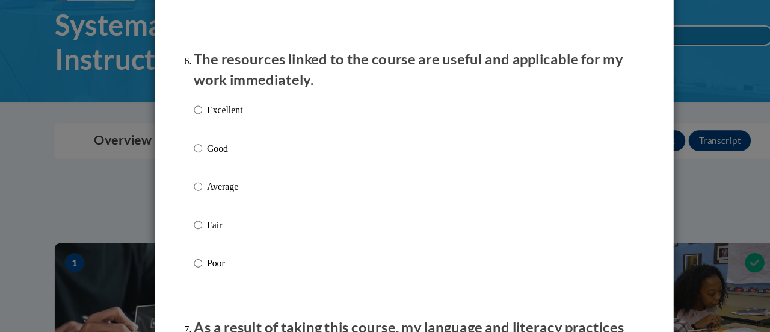
scroll to position [1304, 0]
click at [211, 202] on p "Average" at bounding box center [209, 194] width 33 height 13
click at [188, 202] on input "Average" at bounding box center [185, 194] width 8 height 13
radio input "true"
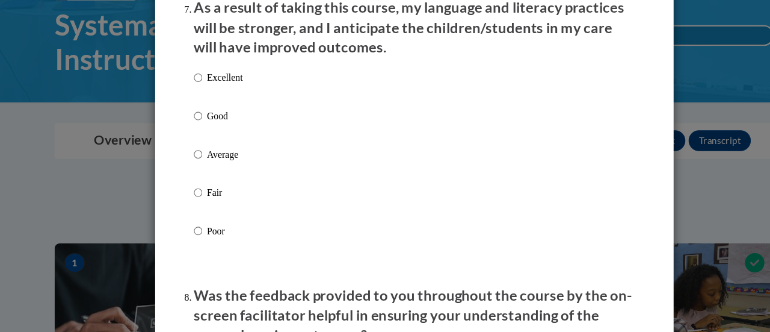
scroll to position [1602, 0]
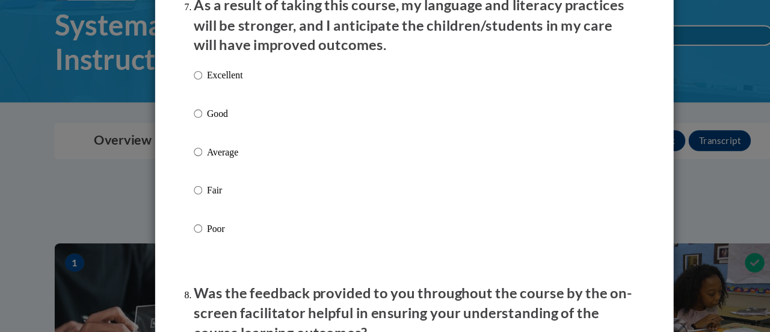
click at [194, 170] on p "Average" at bounding box center [209, 163] width 33 height 13
click at [188, 170] on input "Average" at bounding box center [185, 163] width 8 height 13
radio input "true"
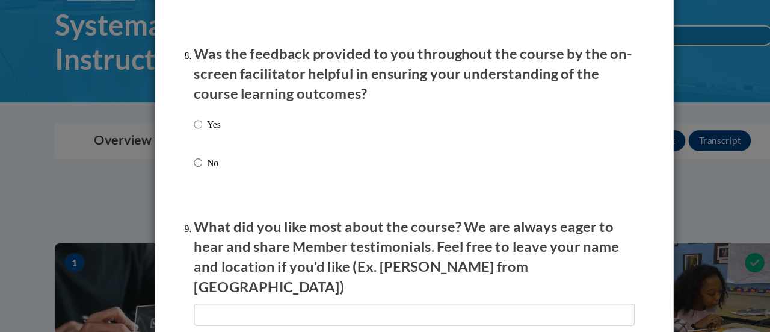
scroll to position [1825, 0]
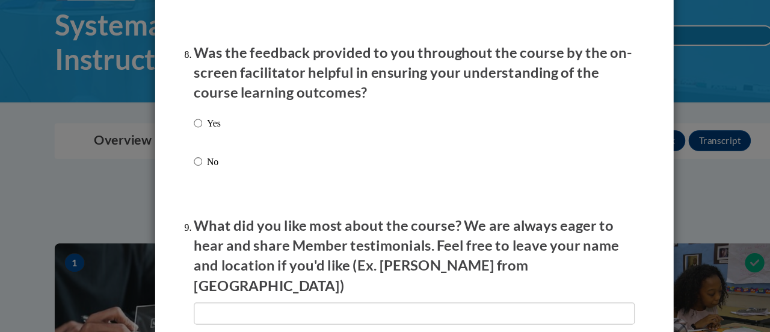
click at [193, 144] on p "Yes" at bounding box center [199, 137] width 13 height 13
click at [188, 144] on input "Yes" at bounding box center [185, 137] width 8 height 13
radio input "true"
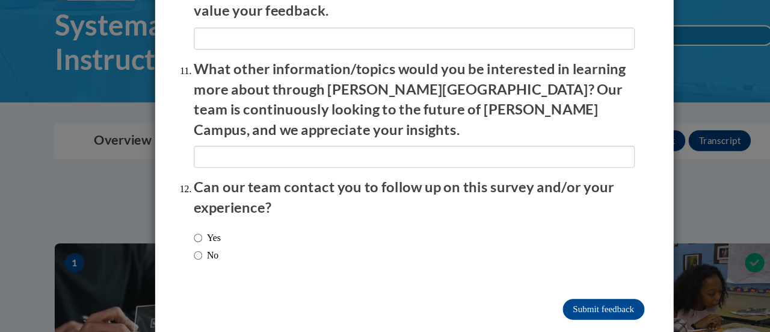
scroll to position [184, 0]
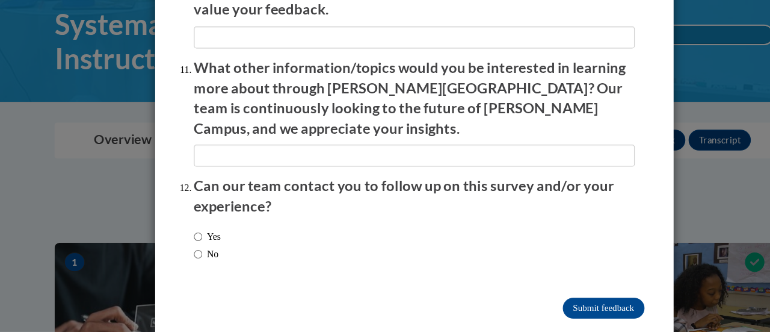
click at [197, 253] on label "No" at bounding box center [192, 259] width 23 height 13
click at [188, 253] on input "No" at bounding box center [185, 259] width 8 height 13
radio input "true"
click at [550, 300] on input "Submit feedback" at bounding box center [561, 309] width 76 height 19
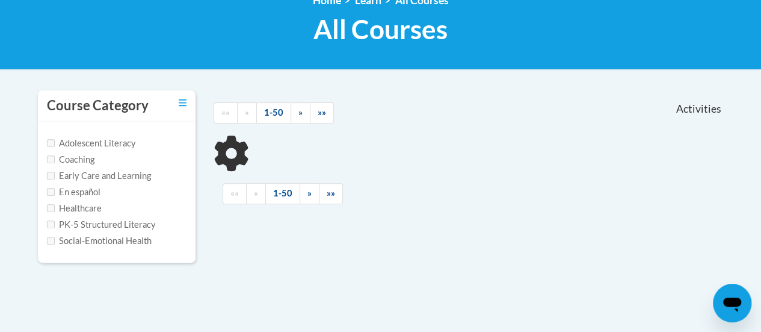
scroll to position [188, 0]
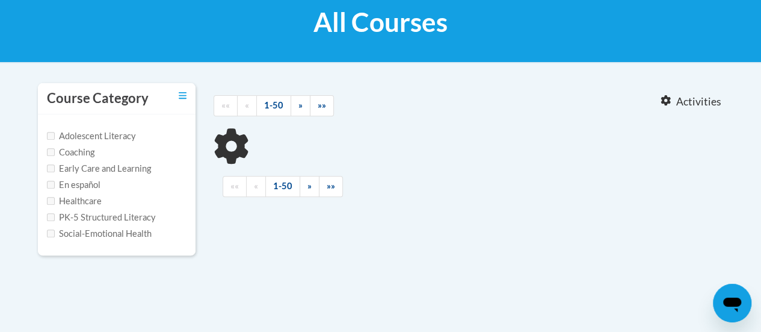
type input "reading fluency"
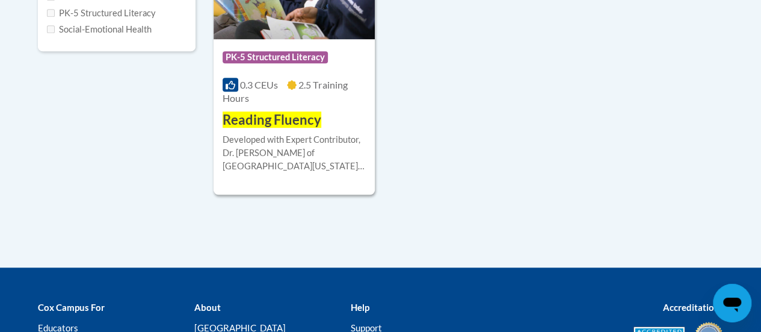
scroll to position [395, 0]
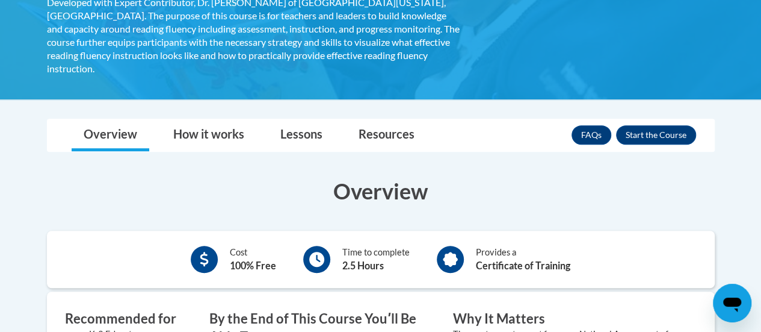
scroll to position [336, 0]
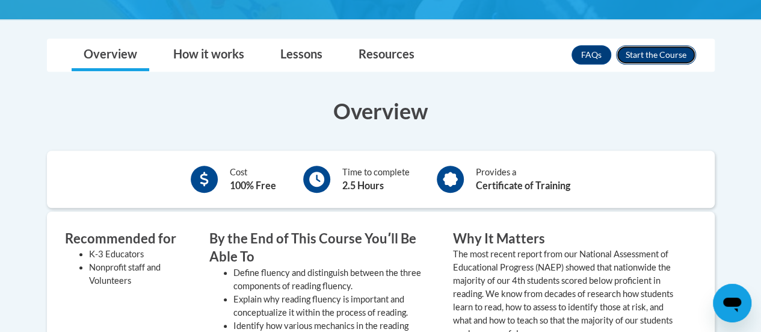
click at [664, 45] on button "Enroll" at bounding box center [656, 54] width 80 height 19
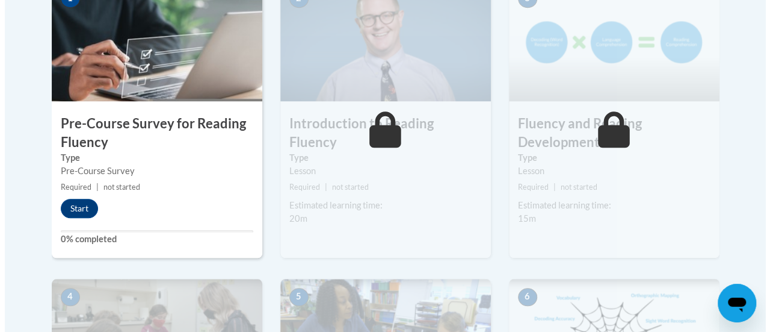
scroll to position [439, 0]
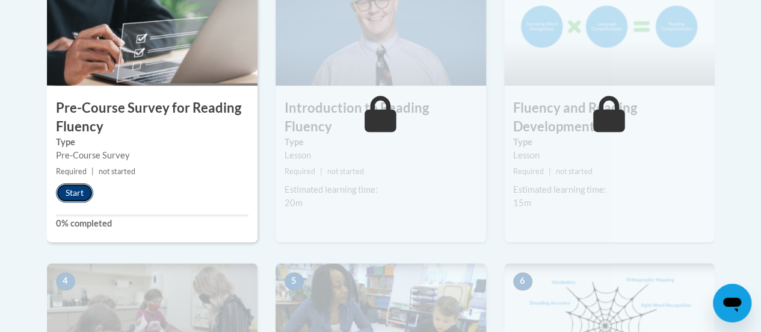
click at [79, 191] on button "Start" at bounding box center [74, 192] width 37 height 19
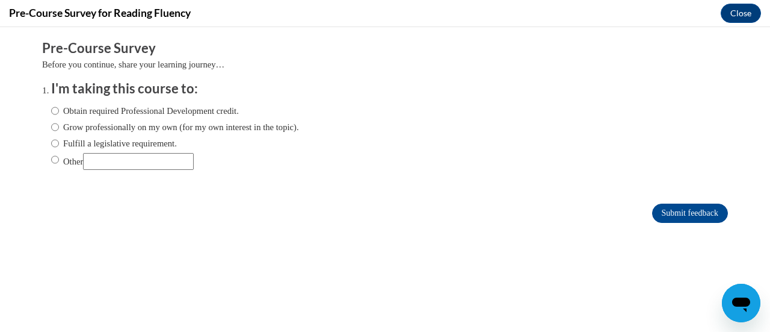
scroll to position [0, 0]
click at [79, 116] on label "Obtain required Professional Development credit." at bounding box center [145, 110] width 188 height 13
click at [59, 116] on input "Obtain required Professional Development credit." at bounding box center [55, 110] width 8 height 13
radio input "true"
click at [673, 216] on input "Submit feedback" at bounding box center [690, 212] width 76 height 19
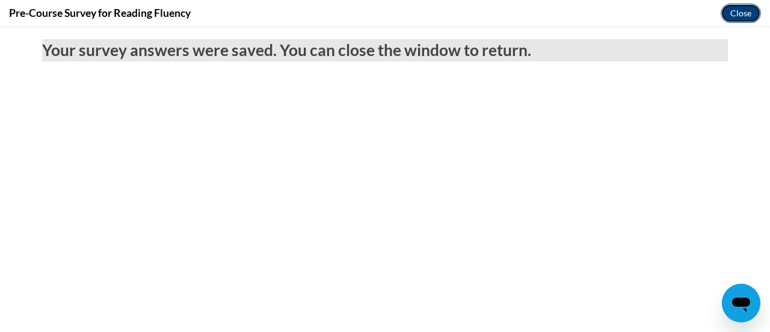
click at [740, 21] on button "Close" at bounding box center [741, 13] width 40 height 19
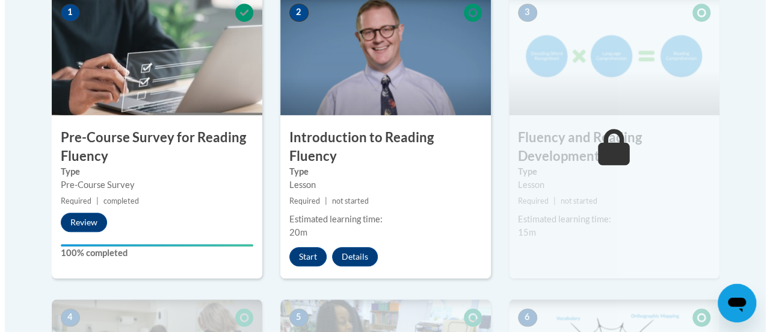
scroll to position [342, 0]
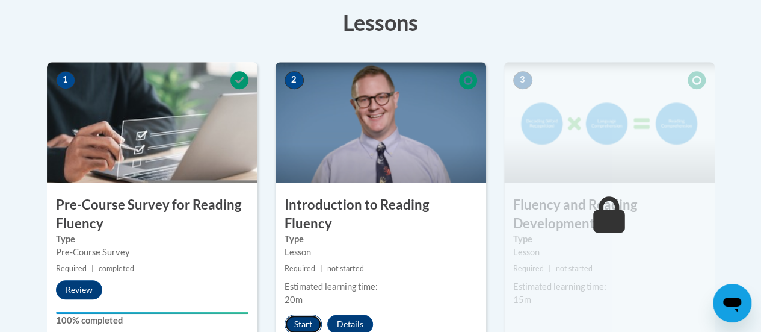
click at [310, 314] on button "Start" at bounding box center [303, 323] width 37 height 19
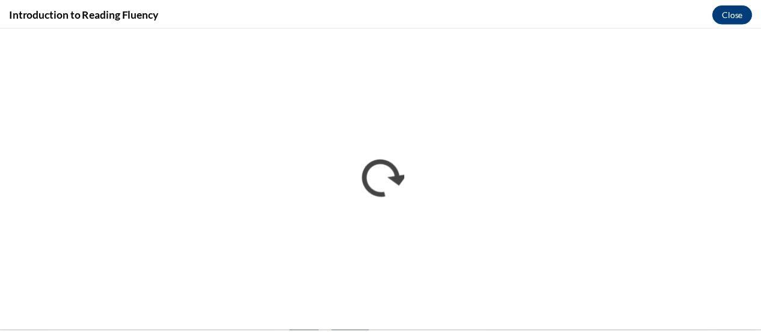
scroll to position [0, 0]
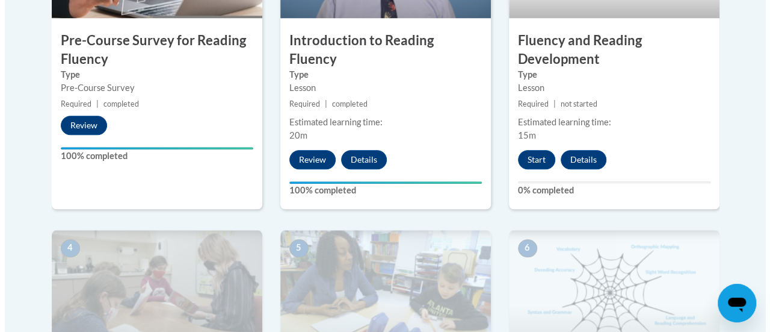
scroll to position [506, 0]
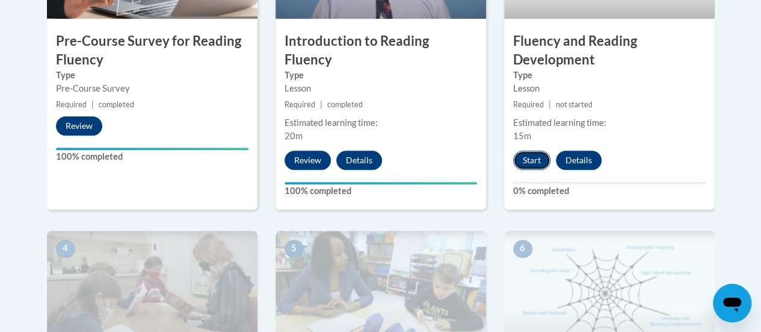
click at [536, 156] on button "Start" at bounding box center [531, 159] width 37 height 19
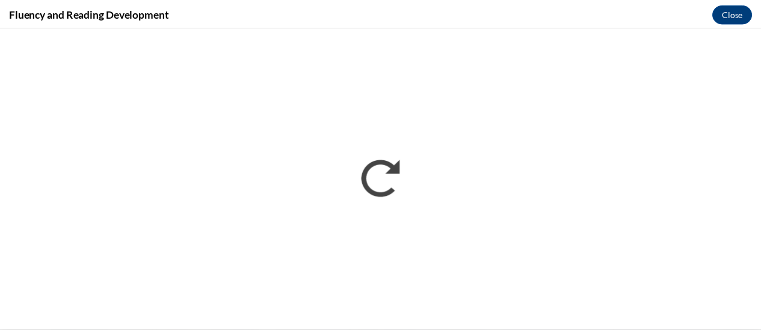
scroll to position [0, 0]
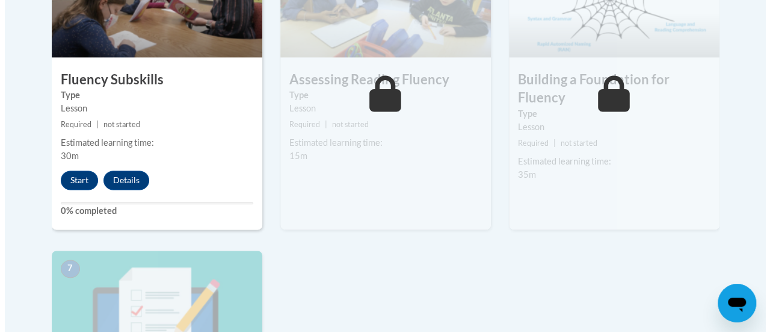
scroll to position [800, 0]
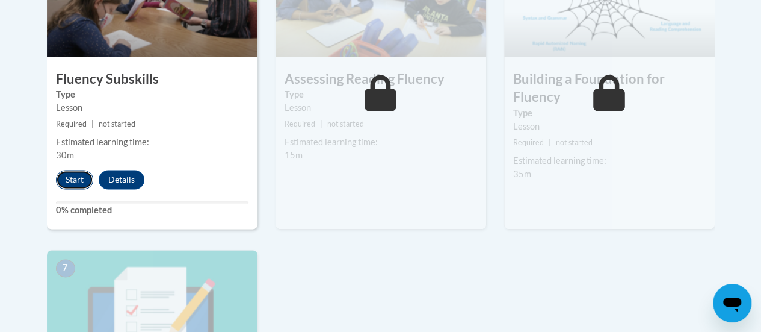
click at [78, 178] on button "Start" at bounding box center [74, 179] width 37 height 19
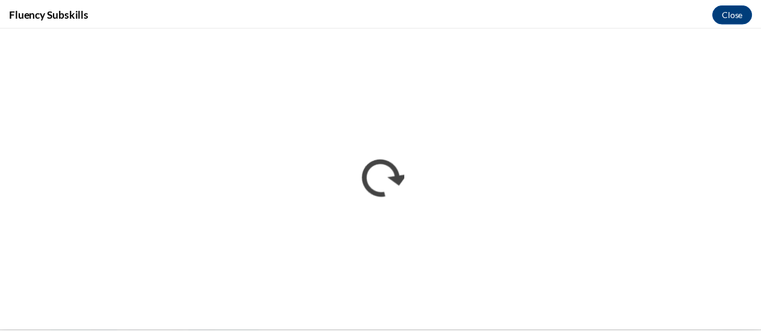
scroll to position [0, 0]
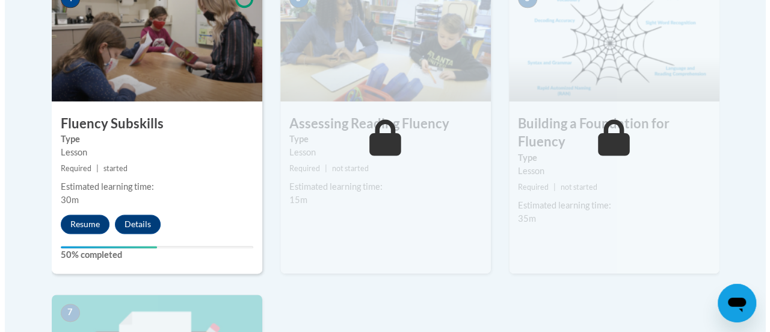
scroll to position [789, 0]
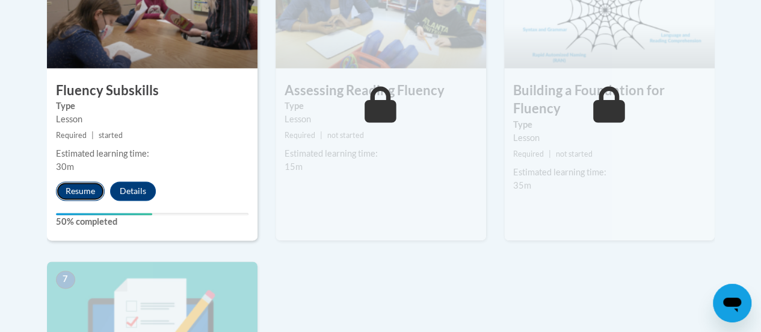
click at [79, 187] on button "Resume" at bounding box center [80, 190] width 49 height 19
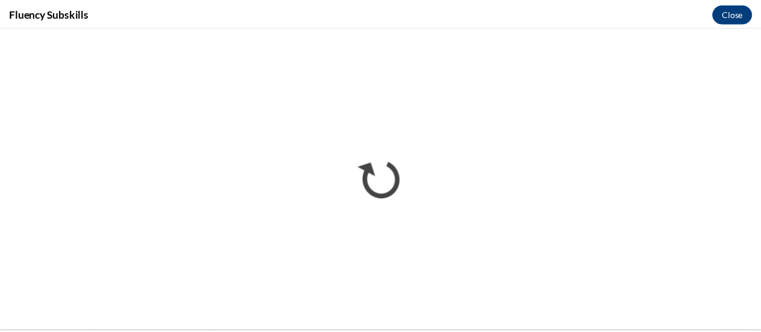
scroll to position [0, 0]
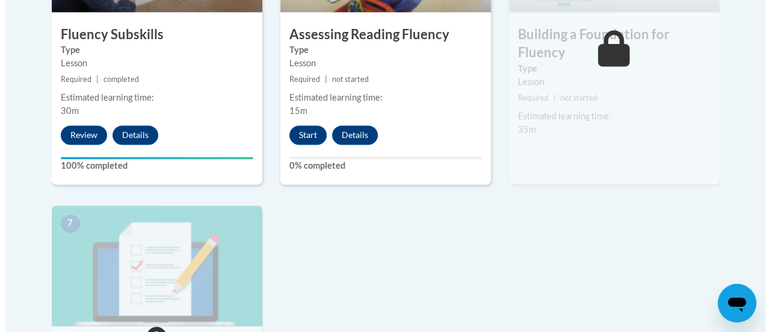
scroll to position [853, 0]
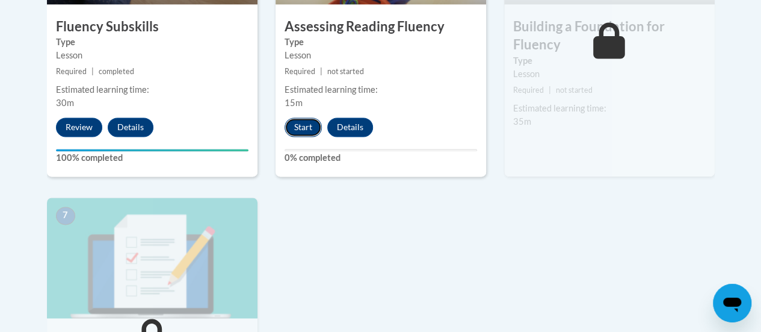
click at [307, 126] on button "Start" at bounding box center [303, 126] width 37 height 19
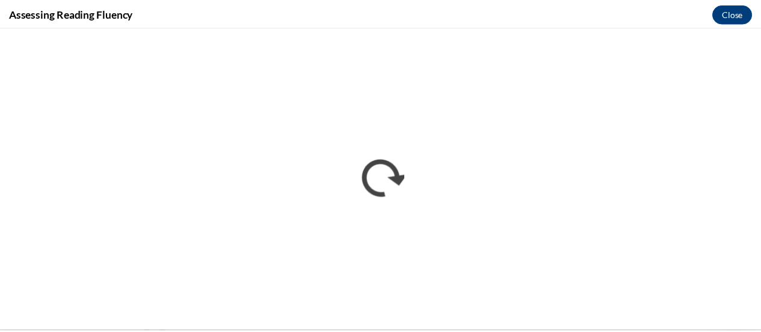
scroll to position [0, 0]
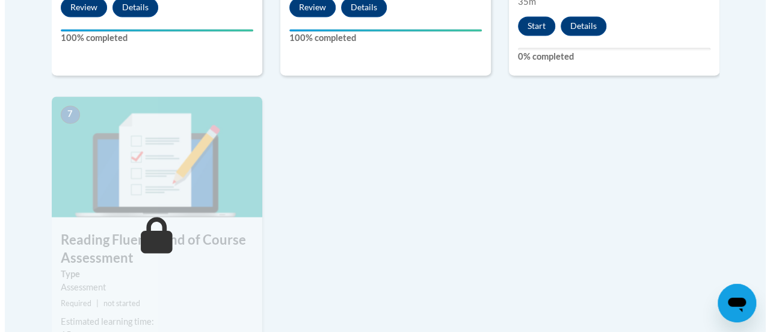
scroll to position [970, 0]
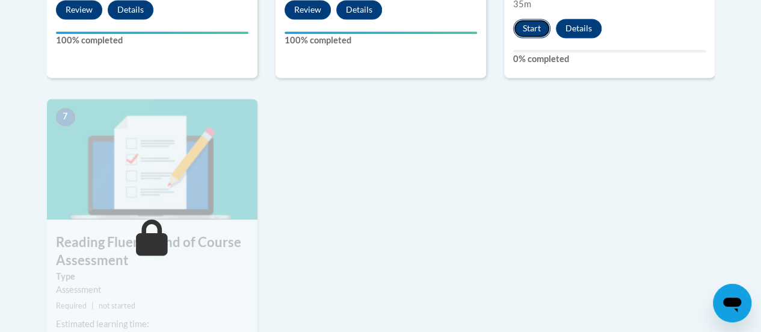
click at [538, 27] on button "Start" at bounding box center [531, 28] width 37 height 19
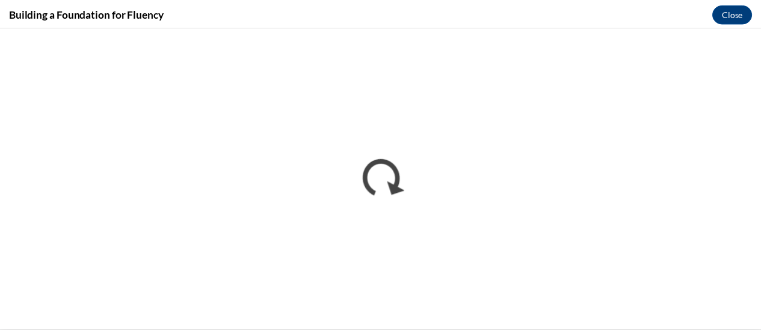
scroll to position [0, 0]
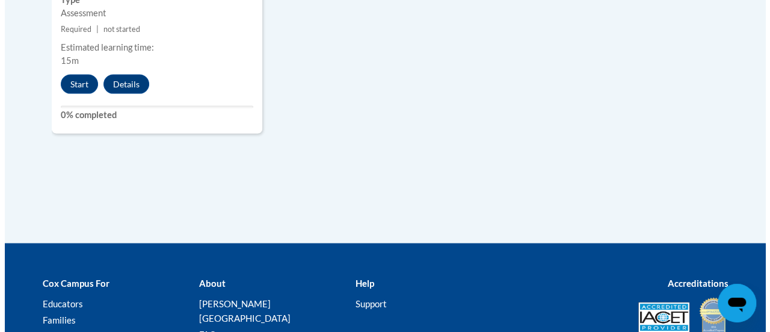
scroll to position [1231, 0]
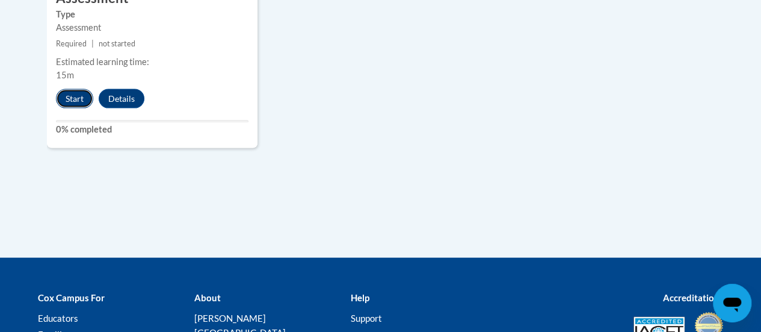
click at [78, 101] on button "Start" at bounding box center [74, 98] width 37 height 19
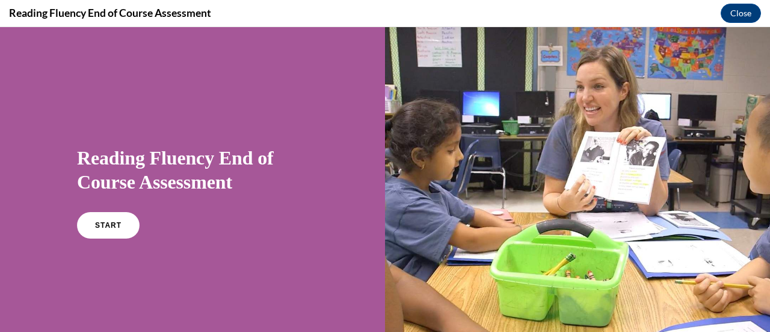
scroll to position [0, 0]
click at [107, 238] on link "START" at bounding box center [108, 225] width 66 height 28
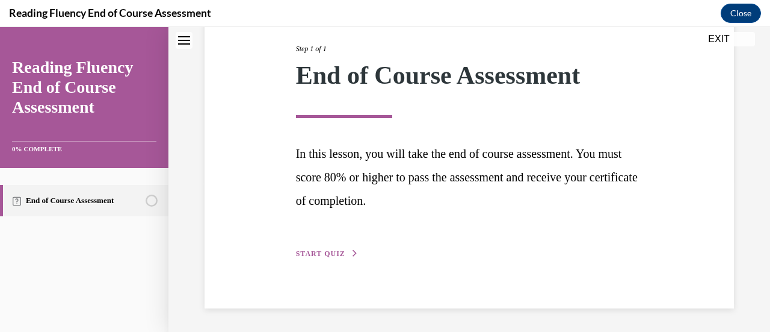
scroll to position [151, 0]
click at [335, 253] on span "START QUIZ" at bounding box center [320, 254] width 49 height 8
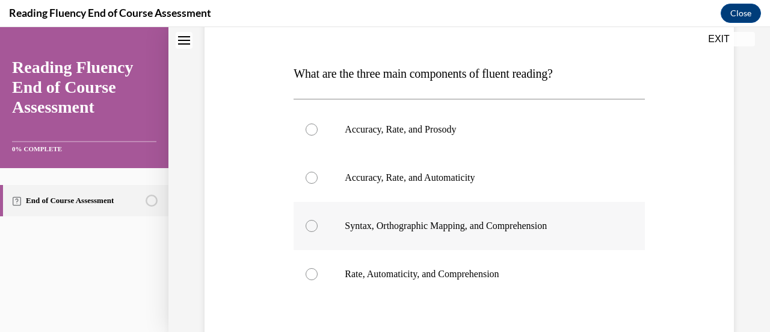
scroll to position [169, 0]
click at [379, 143] on label "Accuracy, Rate, and Prosody" at bounding box center [469, 130] width 351 height 48
click at [318, 136] on input "Accuracy, Rate, and Prosody" at bounding box center [312, 130] width 12 height 12
radio input "true"
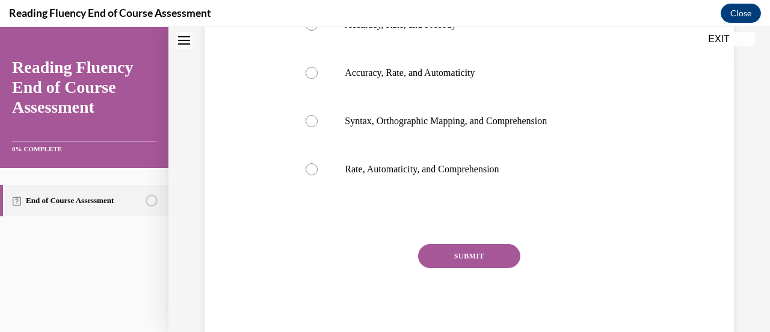
click at [510, 258] on button "SUBMIT" at bounding box center [469, 256] width 102 height 24
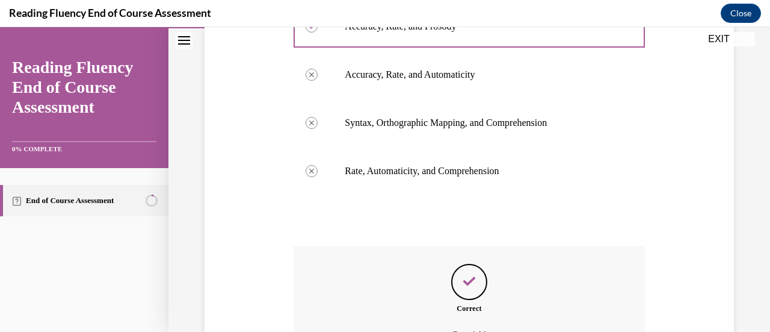
scroll to position [406, 0]
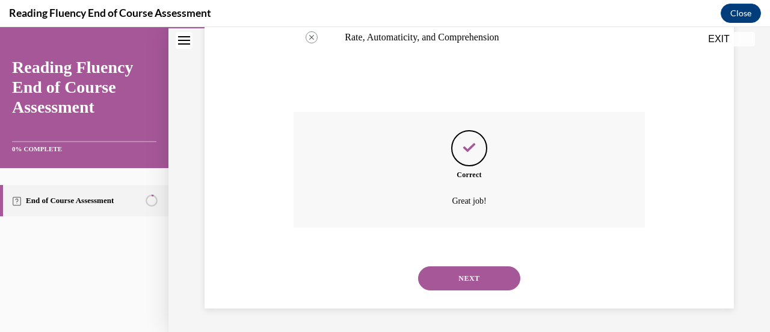
click at [479, 291] on div "NEXT" at bounding box center [469, 278] width 351 height 48
click at [468, 287] on button "NEXT" at bounding box center [469, 278] width 102 height 24
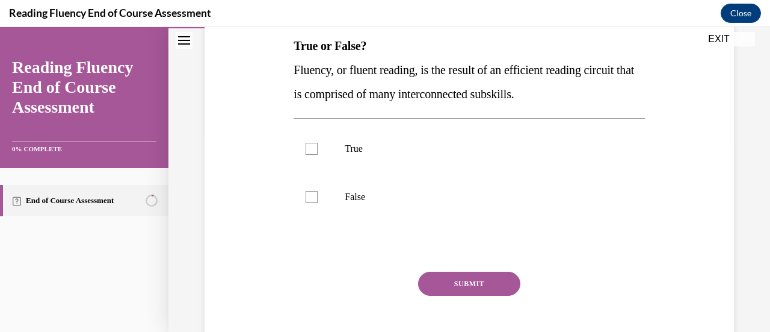
scroll to position [195, 0]
click at [361, 157] on label "True" at bounding box center [469, 149] width 351 height 48
click at [318, 155] on input "True" at bounding box center [312, 149] width 12 height 12
checkbox input "true"
click at [451, 279] on button "SUBMIT" at bounding box center [469, 284] width 102 height 24
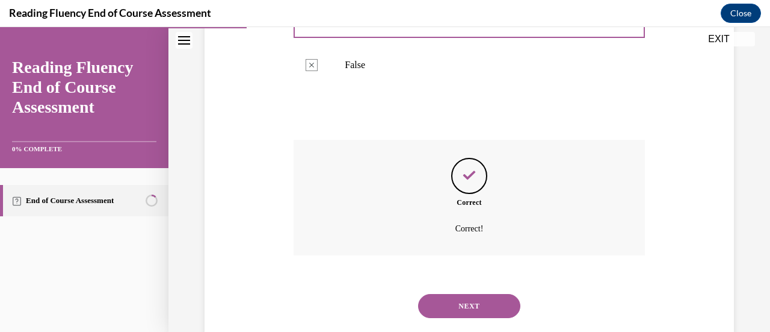
scroll to position [355, 0]
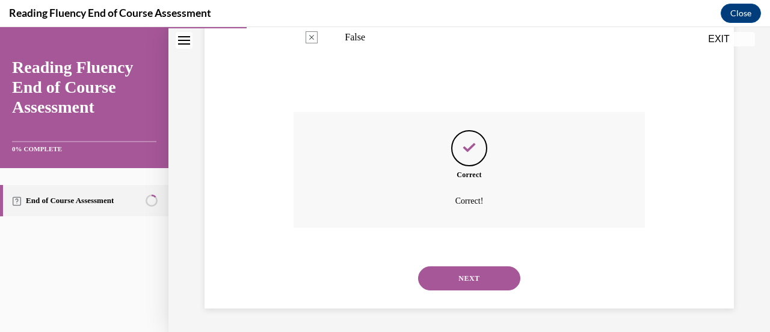
click at [474, 272] on button "NEXT" at bounding box center [469, 278] width 102 height 24
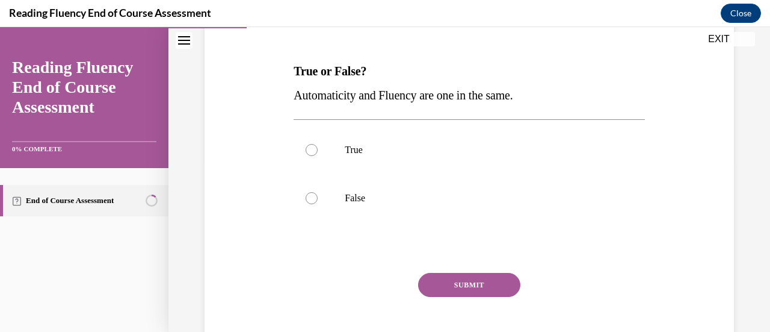
scroll to position [173, 0]
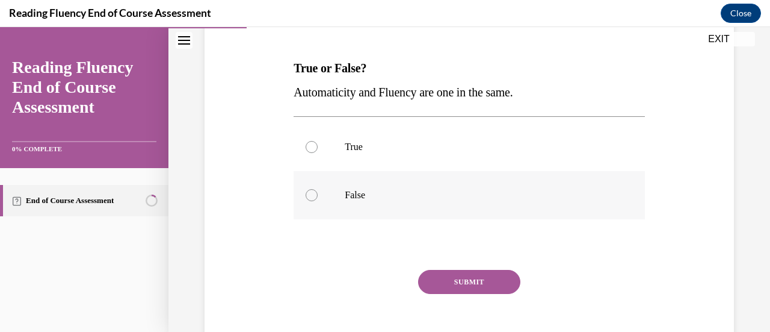
click at [426, 203] on label "False" at bounding box center [469, 195] width 351 height 48
click at [318, 201] on input "False" at bounding box center [312, 195] width 12 height 12
radio input "true"
click at [485, 288] on button "SUBMIT" at bounding box center [469, 282] width 102 height 24
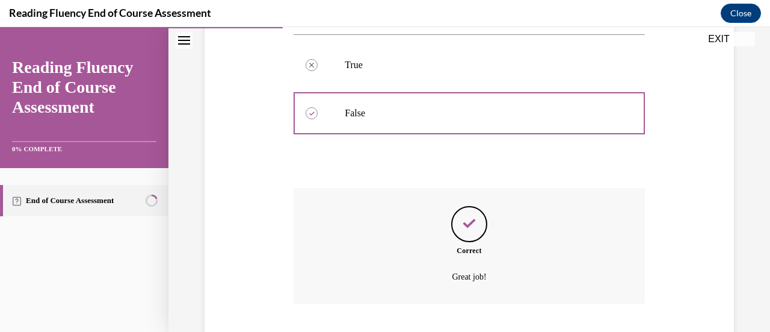
scroll to position [331, 0]
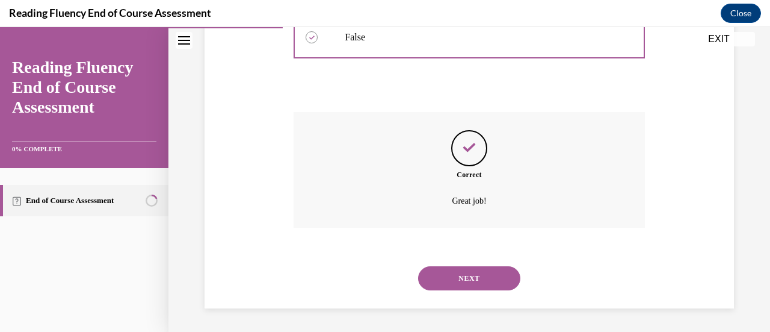
click at [469, 284] on button "NEXT" at bounding box center [469, 278] width 102 height 24
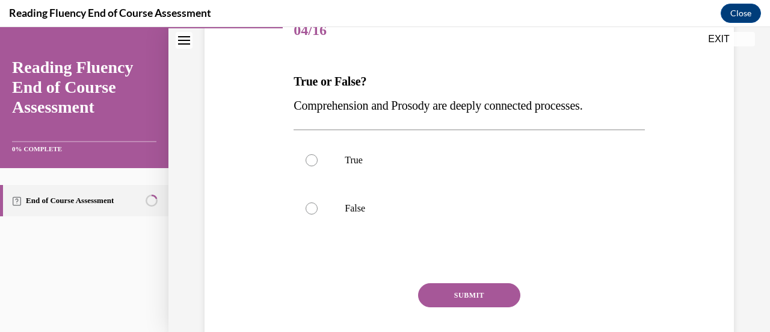
scroll to position [159, 0]
click at [396, 169] on label "True" at bounding box center [469, 161] width 351 height 48
click at [318, 167] on input "True" at bounding box center [312, 161] width 12 height 12
radio input "true"
click at [468, 293] on button "SUBMIT" at bounding box center [469, 295] width 102 height 24
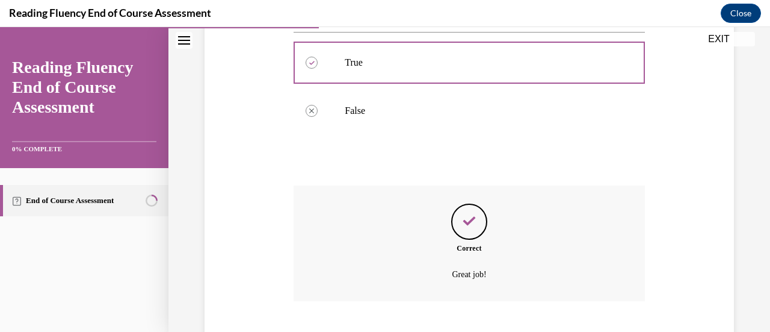
scroll to position [331, 0]
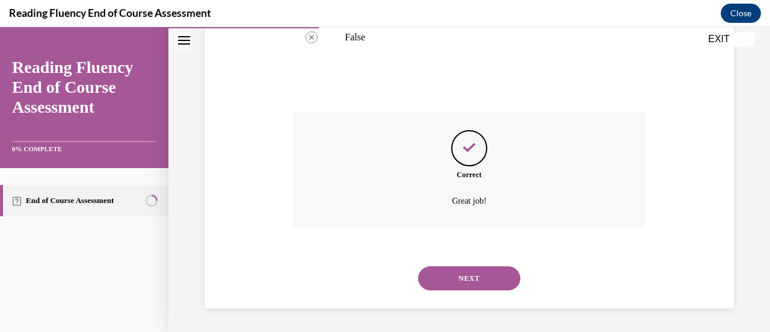
click at [474, 281] on button "NEXT" at bounding box center [469, 278] width 102 height 24
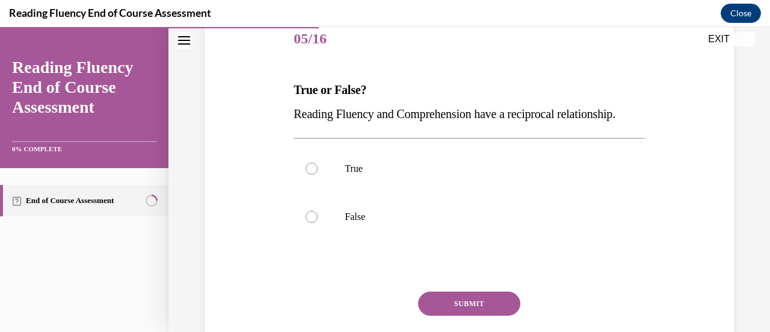
scroll to position [151, 0]
click at [402, 193] on label "True" at bounding box center [469, 169] width 351 height 48
click at [318, 175] on input "True" at bounding box center [312, 169] width 12 height 12
radio input "true"
click at [466, 316] on button "SUBMIT" at bounding box center [469, 304] width 102 height 24
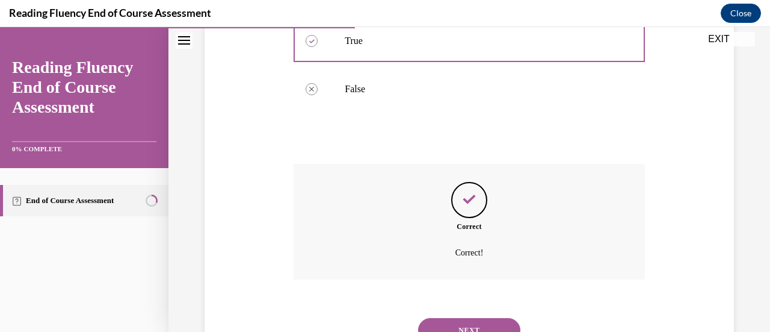
scroll to position [355, 0]
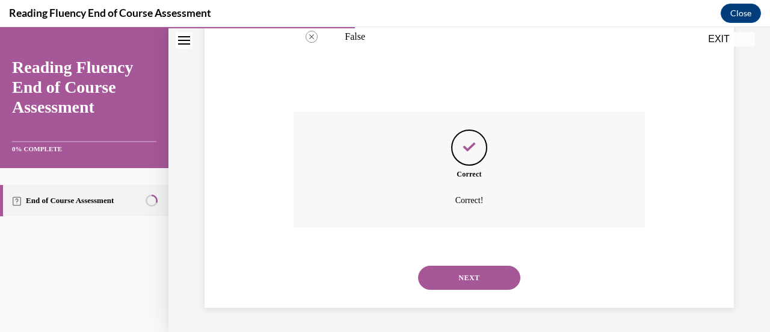
click at [481, 276] on button "NEXT" at bounding box center [469, 277] width 102 height 24
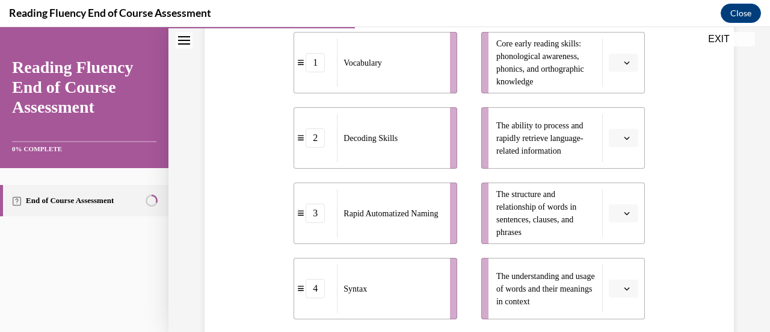
scroll to position [288, 0]
click at [619, 218] on button "button" at bounding box center [623, 213] width 29 height 18
click at [619, 194] on div "4" at bounding box center [613, 187] width 29 height 24
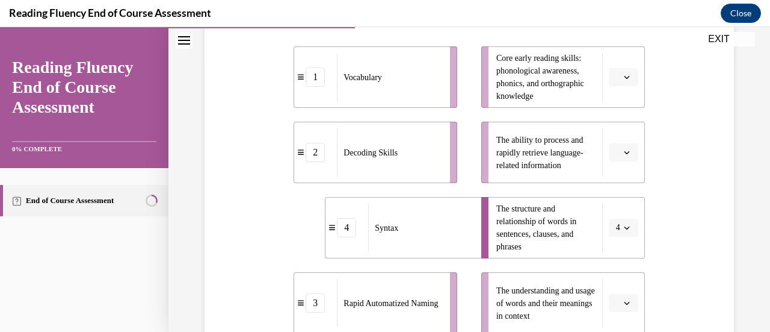
scroll to position [270, 0]
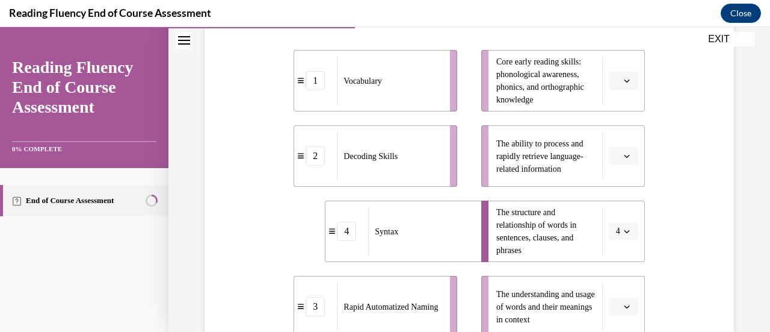
click at [625, 166] on li "The ability to process and rapidly retrieve language-related information" at bounding box center [563, 155] width 164 height 61
click at [625, 161] on button "button" at bounding box center [623, 156] width 29 height 18
click at [621, 252] on div "3" at bounding box center [613, 255] width 29 height 24
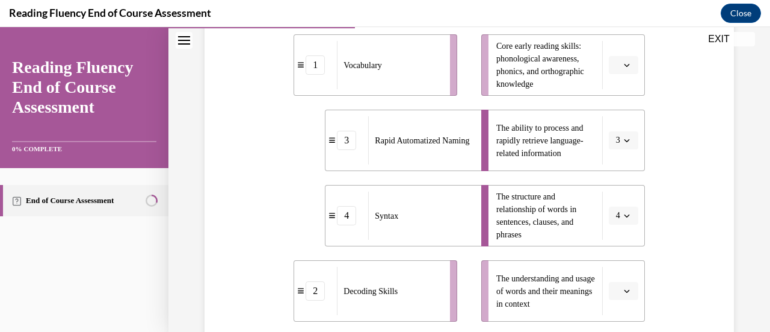
scroll to position [286, 0]
click at [627, 285] on button "button" at bounding box center [623, 290] width 29 height 18
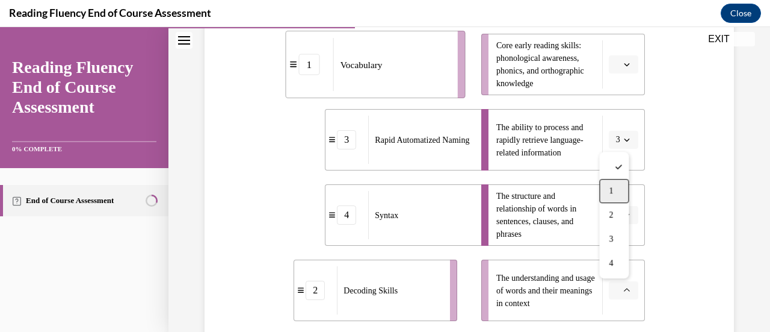
click at [611, 186] on span "1" at bounding box center [611, 191] width 4 height 10
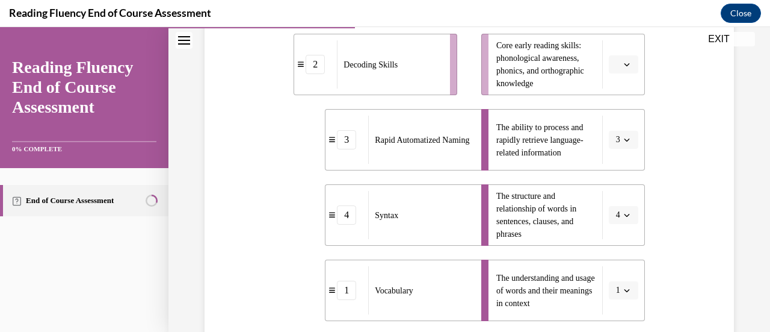
scroll to position [250, 0]
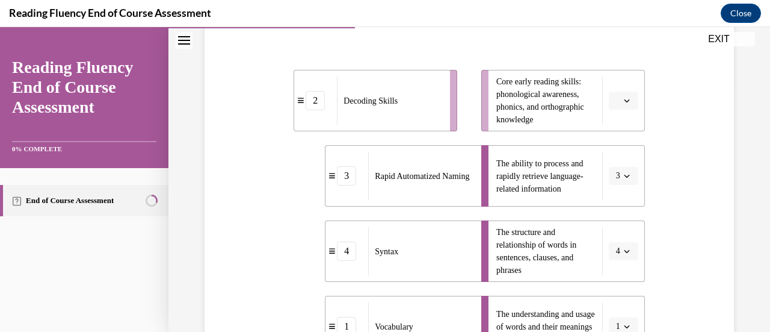
click at [616, 106] on button "button" at bounding box center [623, 100] width 29 height 18
click at [674, 141] on div "Question 06/16 Match the subskills below that contribute to fluent reading with…" at bounding box center [470, 193] width 536 height 625
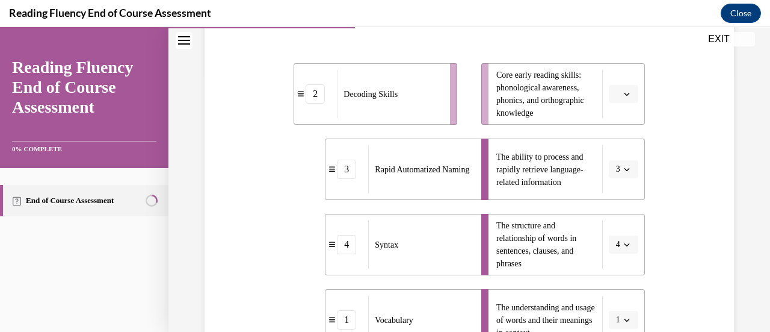
scroll to position [256, 0]
click at [624, 94] on icon "button" at bounding box center [627, 94] width 6 height 6
click at [620, 157] on div "2" at bounding box center [613, 169] width 29 height 24
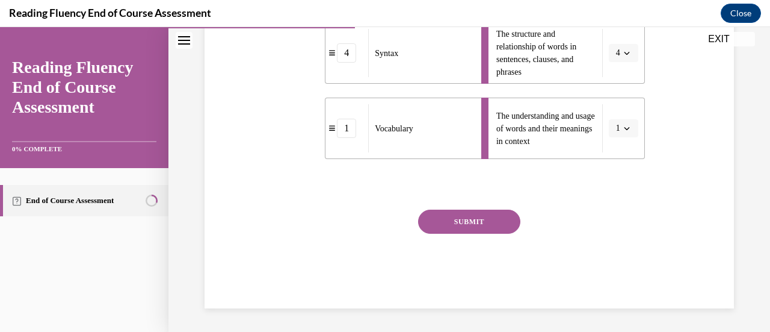
click at [498, 222] on button "SUBMIT" at bounding box center [469, 221] width 102 height 24
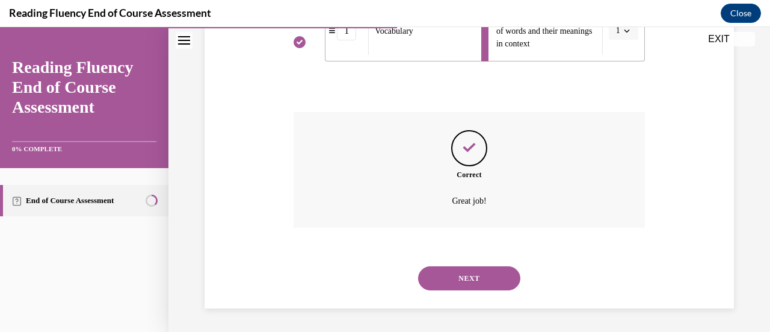
scroll to position [545, 0]
click at [483, 274] on button "NEXT" at bounding box center [469, 278] width 102 height 24
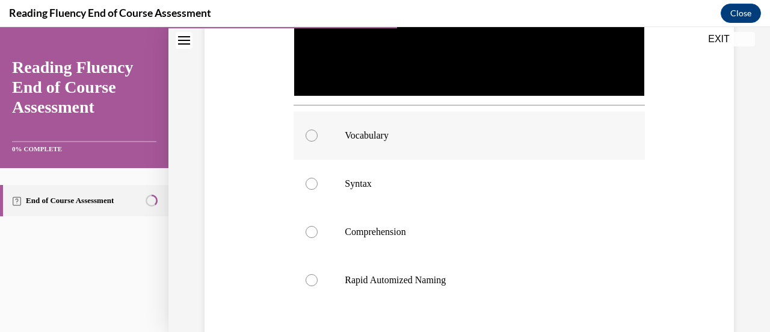
scroll to position [414, 0]
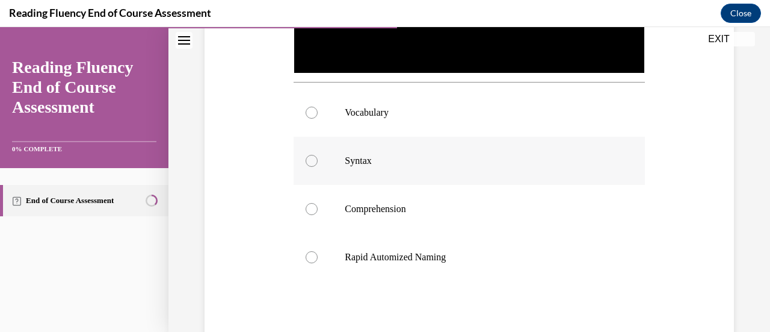
click at [358, 176] on label "Syntax" at bounding box center [469, 161] width 351 height 48
click at [318, 167] on input "Syntax" at bounding box center [312, 161] width 12 height 12
radio input "true"
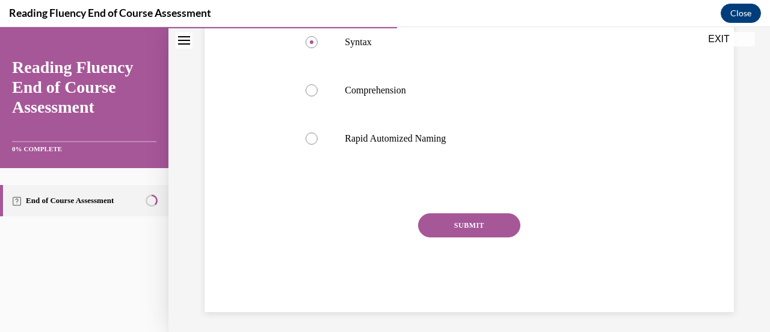
click at [496, 226] on button "SUBMIT" at bounding box center [469, 225] width 102 height 24
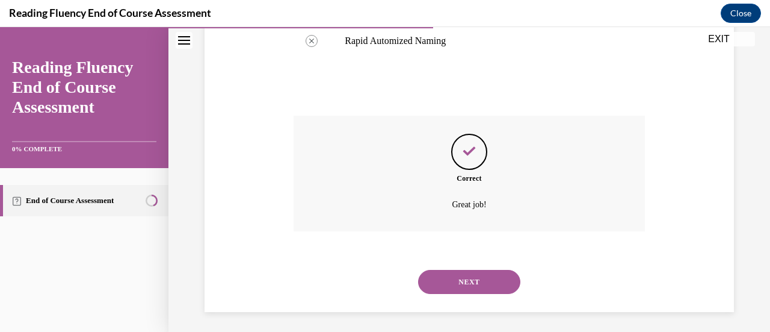
click at [485, 283] on button "NEXT" at bounding box center [469, 282] width 102 height 24
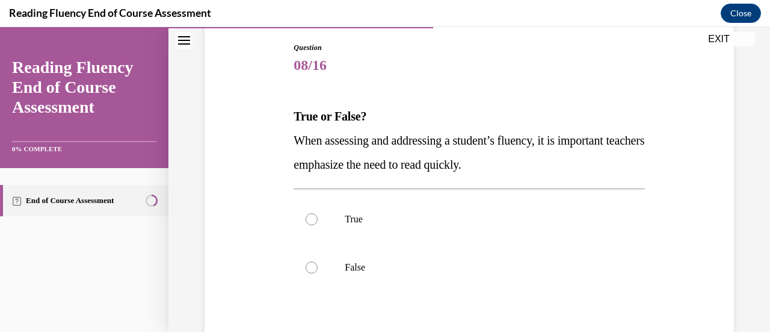
scroll to position [161, 0]
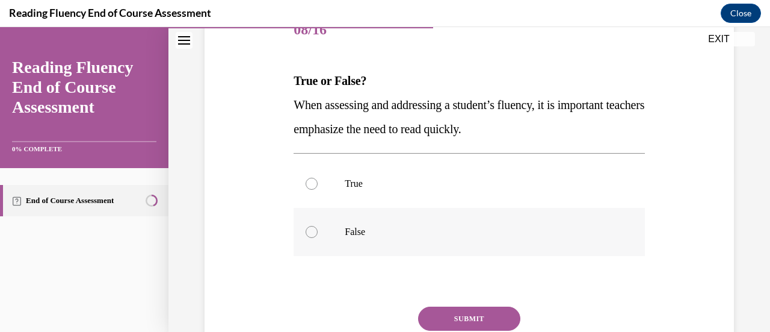
click at [636, 231] on label "False" at bounding box center [469, 232] width 351 height 48
click at [318, 231] on input "False" at bounding box center [312, 232] width 12 height 12
radio input "true"
click at [461, 321] on button "SUBMIT" at bounding box center [469, 318] width 102 height 24
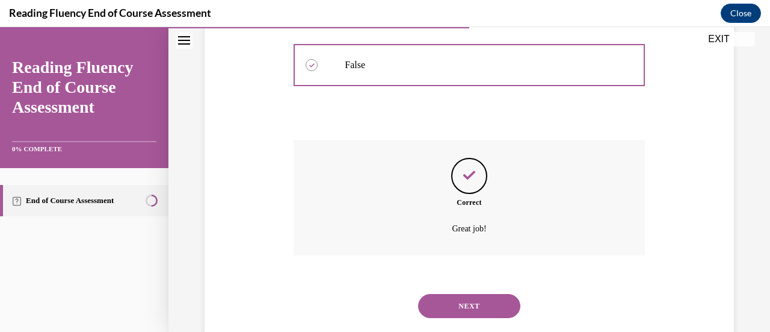
scroll to position [355, 0]
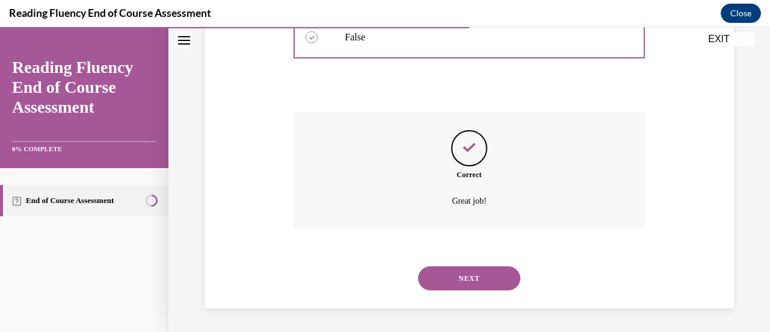
click at [489, 279] on button "NEXT" at bounding box center [469, 278] width 102 height 24
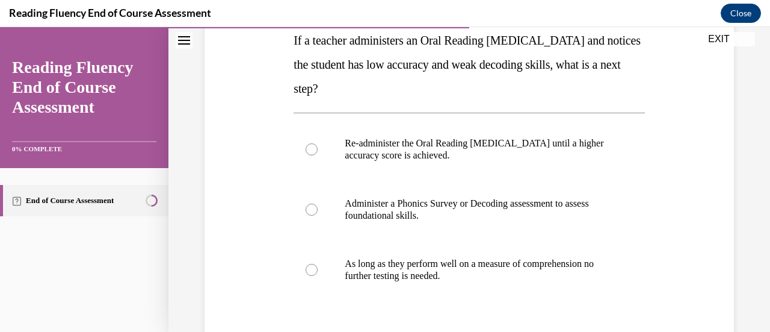
scroll to position [216, 0]
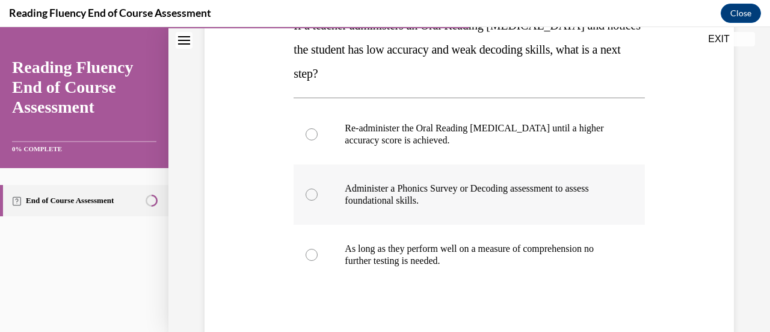
click at [447, 194] on p "Administer a Phonics Survey or Decoding assessment to assess foundational skill…" at bounding box center [480, 194] width 270 height 24
click at [318, 194] on input "Administer a Phonics Survey or Decoding assessment to assess foundational skill…" at bounding box center [312, 194] width 12 height 12
radio input "true"
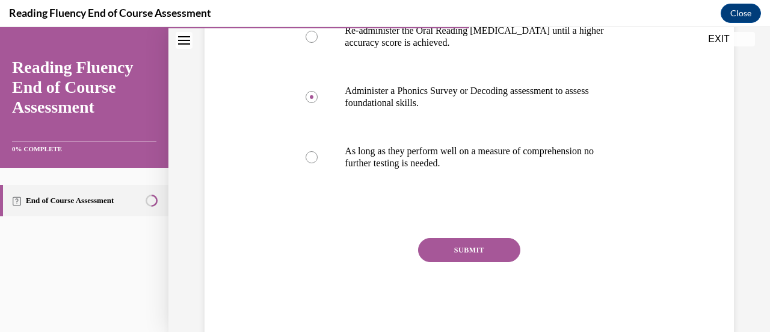
click at [480, 255] on button "SUBMIT" at bounding box center [469, 250] width 102 height 24
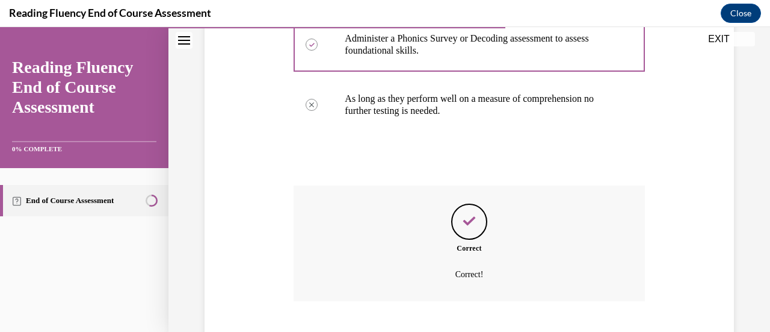
scroll to position [439, 0]
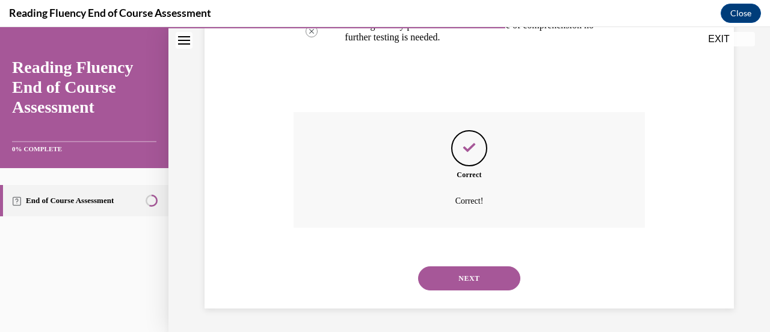
click at [482, 276] on button "NEXT" at bounding box center [469, 278] width 102 height 24
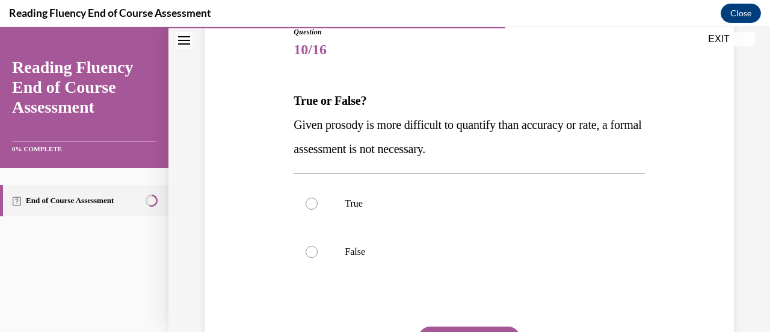
scroll to position [152, 0]
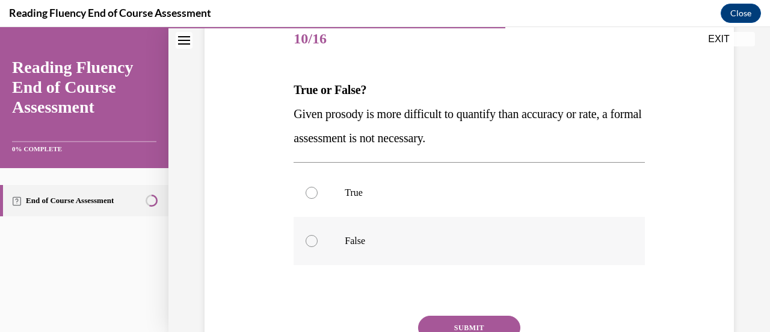
click at [444, 232] on label "False" at bounding box center [469, 241] width 351 height 48
click at [318, 235] on input "False" at bounding box center [312, 241] width 12 height 12
radio input "true"
click at [473, 327] on button "SUBMIT" at bounding box center [469, 327] width 102 height 24
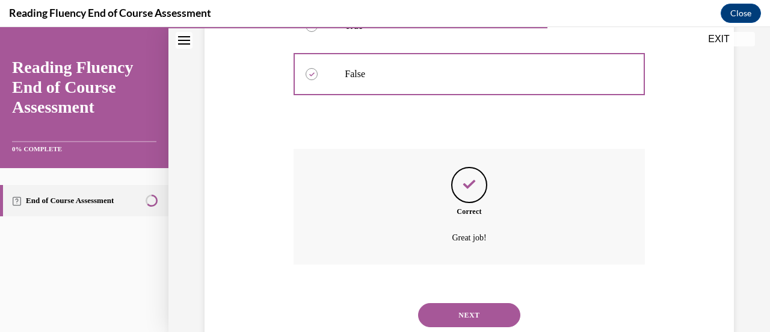
scroll to position [355, 0]
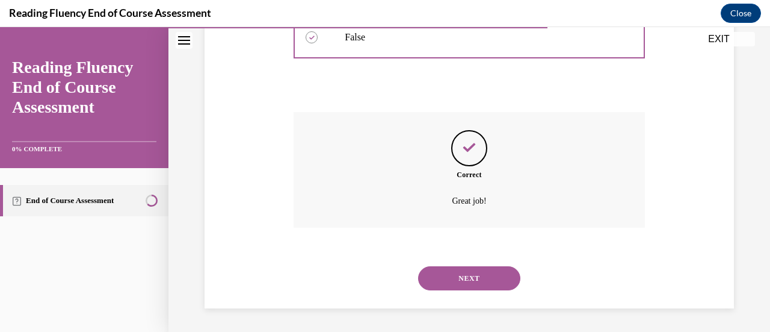
click at [495, 272] on button "NEXT" at bounding box center [469, 278] width 102 height 24
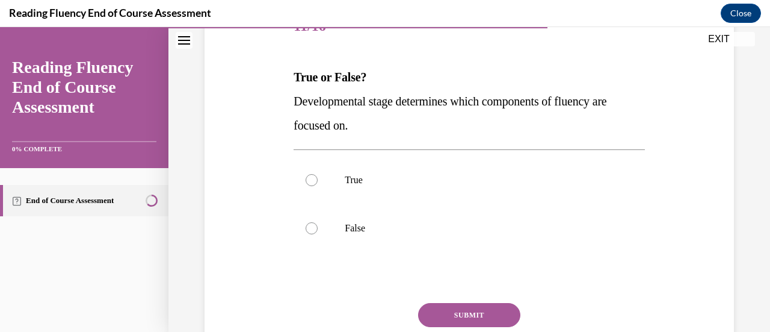
scroll to position [172, 0]
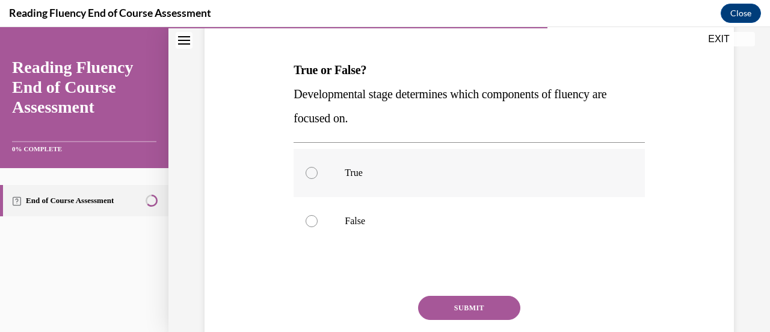
click at [433, 175] on p "True" at bounding box center [480, 173] width 270 height 12
click at [318, 175] on input "True" at bounding box center [312, 173] width 12 height 12
radio input "true"
click at [485, 314] on button "SUBMIT" at bounding box center [469, 308] width 102 height 24
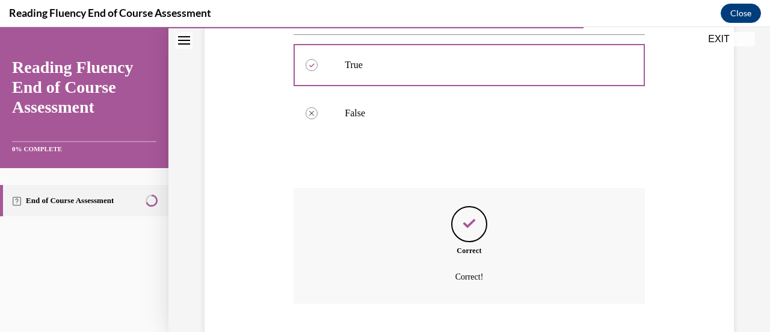
scroll to position [355, 0]
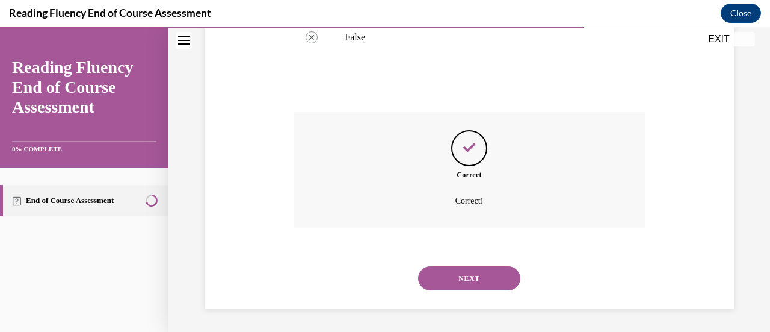
click at [467, 276] on button "NEXT" at bounding box center [469, 278] width 102 height 24
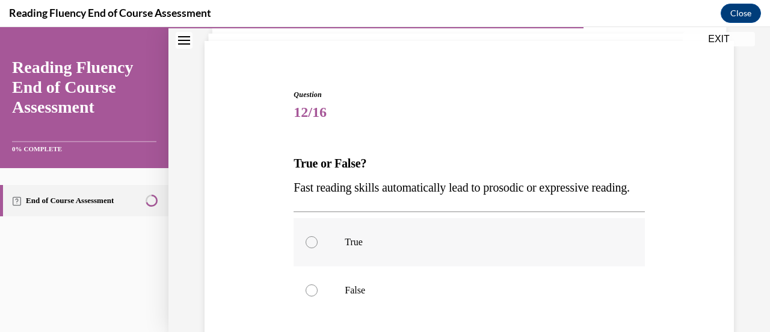
scroll to position [164, 0]
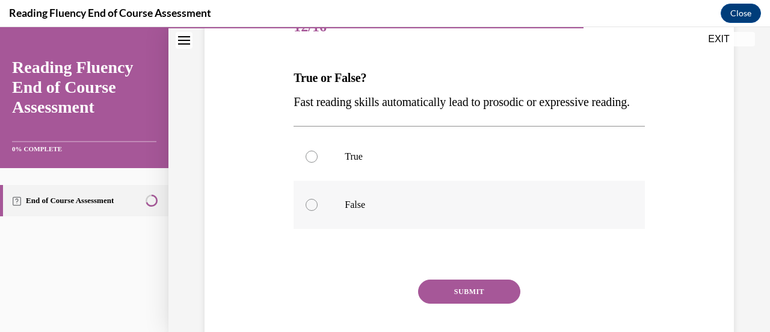
click at [438, 211] on p "False" at bounding box center [480, 205] width 270 height 12
click at [318, 211] on input "False" at bounding box center [312, 205] width 12 height 12
radio input "true"
click at [478, 303] on button "SUBMIT" at bounding box center [469, 291] width 102 height 24
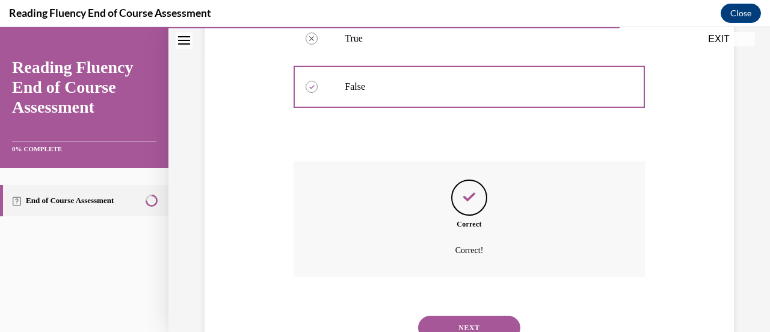
scroll to position [355, 0]
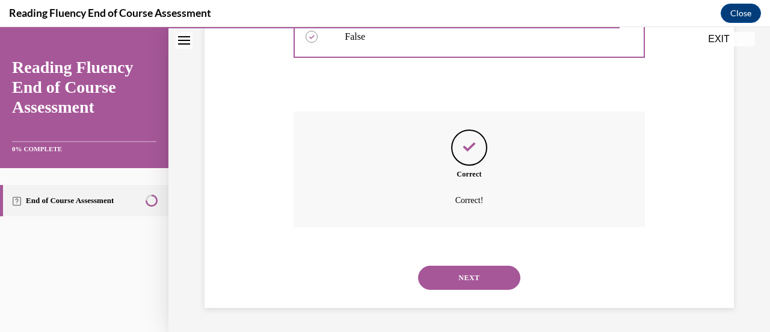
click at [490, 285] on button "NEXT" at bounding box center [469, 277] width 102 height 24
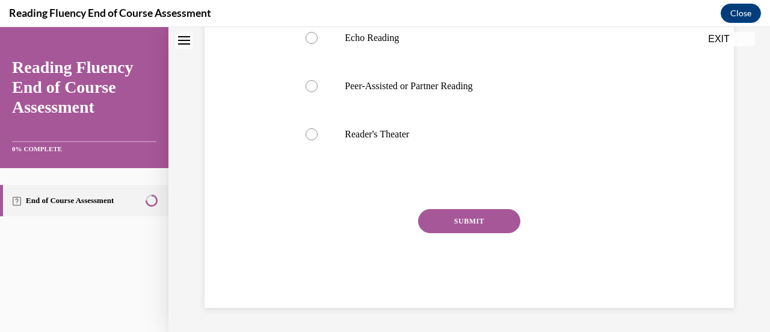
scroll to position [0, 0]
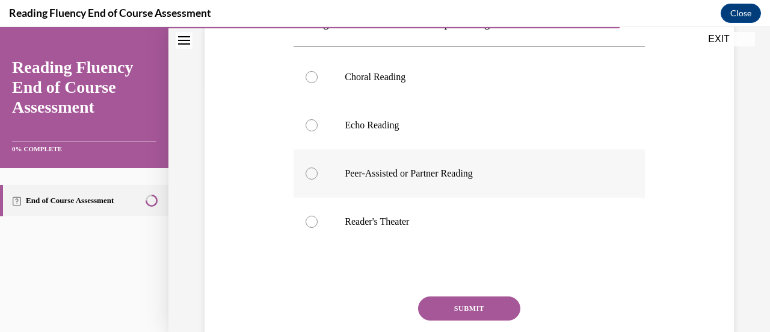
click at [463, 179] on p "Peer-Assisted or Partner Reading" at bounding box center [480, 173] width 270 height 12
click at [318, 179] on input "Peer-Assisted or Partner Reading" at bounding box center [312, 173] width 12 height 12
radio input "true"
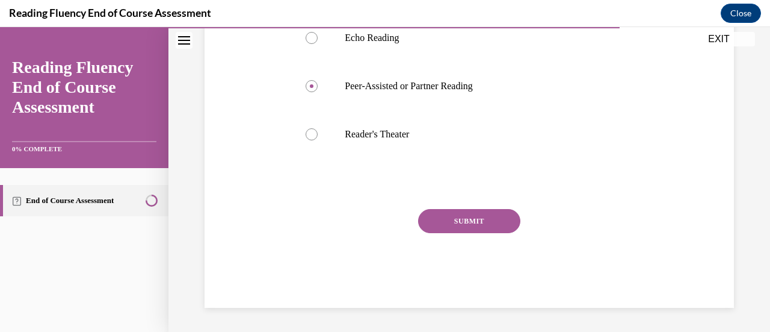
click at [476, 233] on button "SUBMIT" at bounding box center [469, 221] width 102 height 24
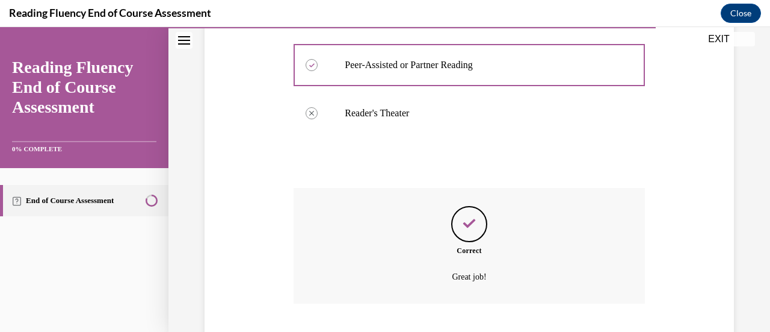
scroll to position [451, 0]
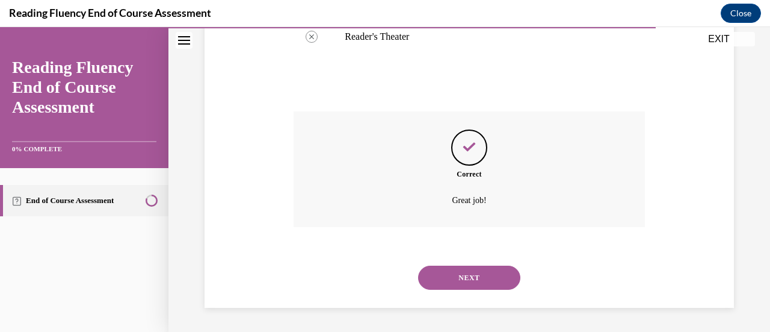
click at [483, 288] on button "NEXT" at bounding box center [469, 277] width 102 height 24
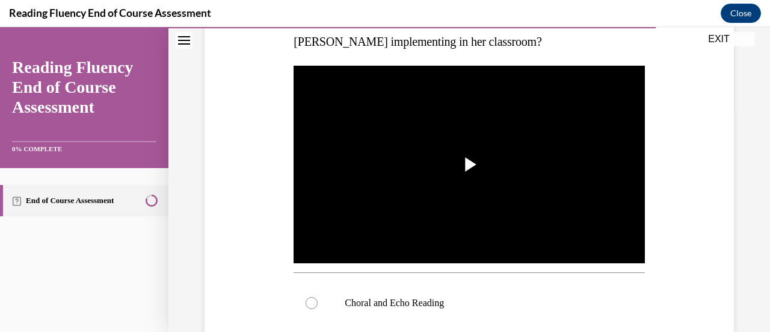
scroll to position [223, 0]
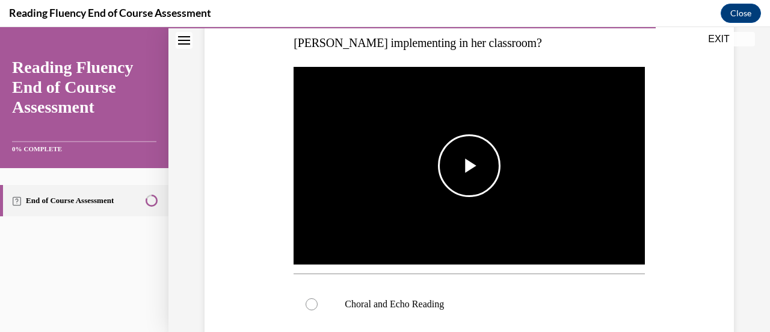
click at [469, 166] on span "Video player" at bounding box center [469, 166] width 0 height 0
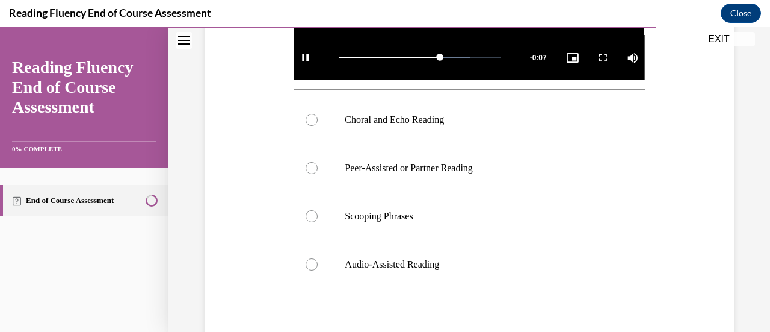
scroll to position [407, 0]
click at [439, 127] on label "Choral and Echo Reading" at bounding box center [469, 120] width 351 height 48
click at [318, 126] on input "Choral and Echo Reading" at bounding box center [312, 120] width 12 height 12
radio input "true"
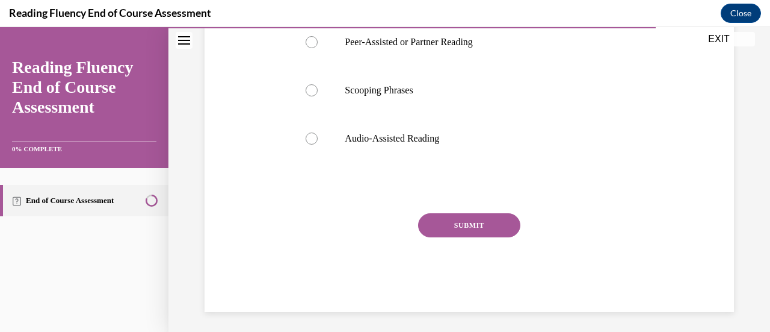
click at [463, 221] on button "SUBMIT" at bounding box center [469, 225] width 102 height 24
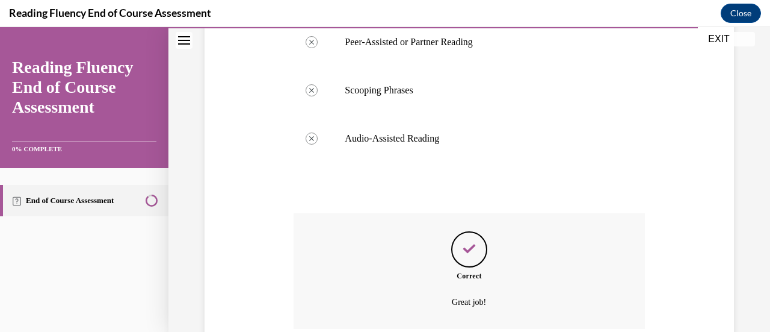
scroll to position [630, 0]
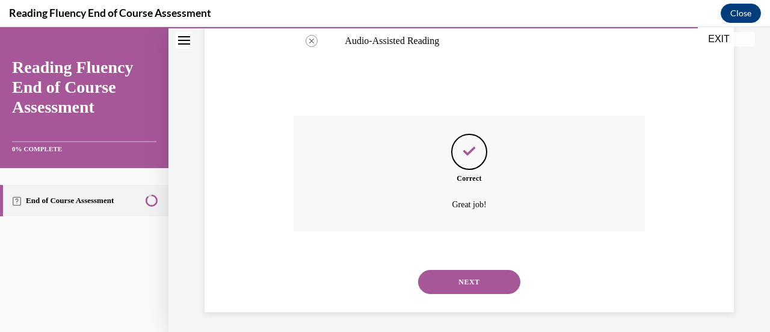
click at [477, 280] on button "NEXT" at bounding box center [469, 282] width 102 height 24
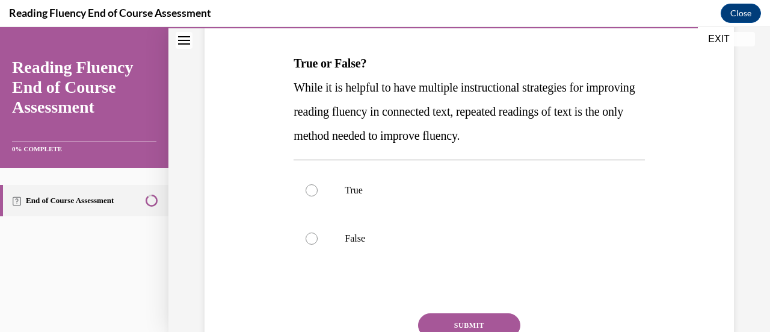
scroll to position [226, 0]
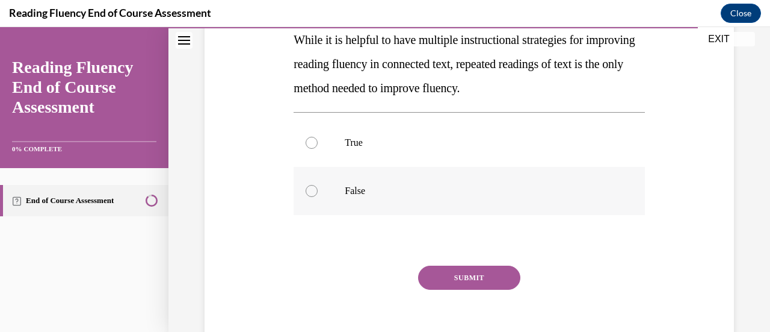
click at [430, 211] on label "False" at bounding box center [469, 191] width 351 height 48
click at [318, 197] on input "False" at bounding box center [312, 191] width 12 height 12
radio input "true"
click at [489, 282] on button "SUBMIT" at bounding box center [469, 277] width 102 height 24
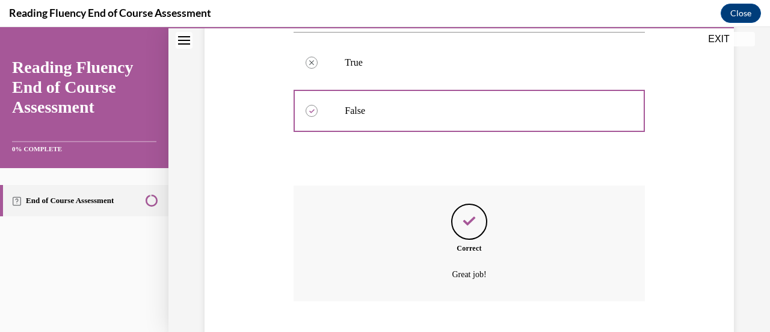
scroll to position [379, 0]
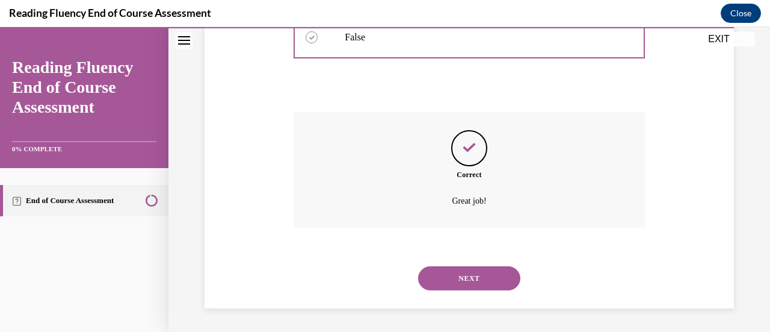
click at [493, 279] on button "NEXT" at bounding box center [469, 278] width 102 height 24
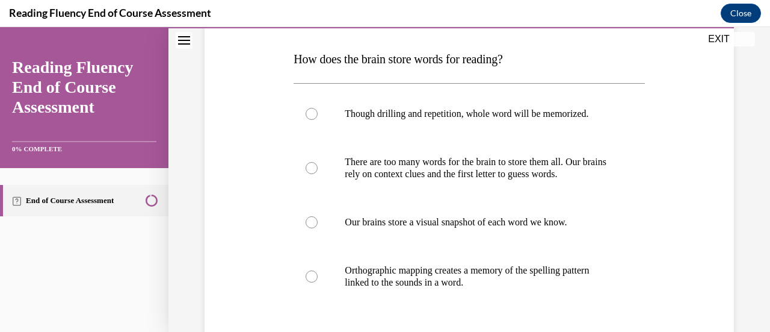
scroll to position [182, 0]
click at [504, 279] on p "Orthographic mapping creates a memory of the spelling pattern linked to the sou…" at bounding box center [480, 276] width 270 height 24
click at [318, 279] on input "Orthographic mapping creates a memory of the spelling pattern linked to the sou…" at bounding box center [312, 276] width 12 height 12
radio input "true"
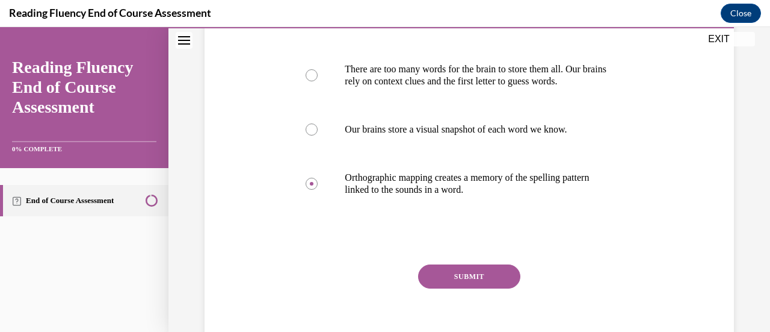
click at [488, 280] on button "SUBMIT" at bounding box center [469, 276] width 102 height 24
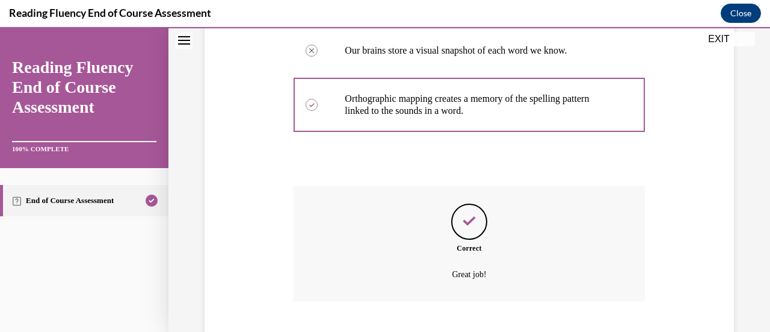
scroll to position [427, 0]
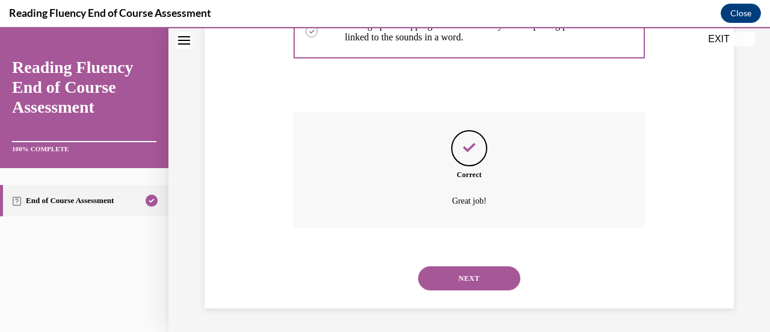
click at [483, 276] on button "NEXT" at bounding box center [469, 278] width 102 height 24
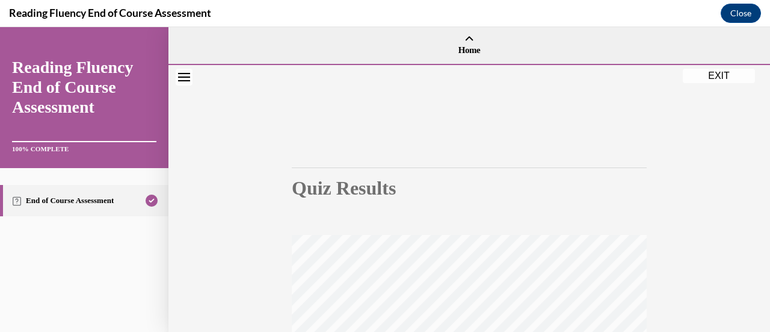
scroll to position [1, 0]
click at [725, 81] on button "EXIT" at bounding box center [719, 75] width 72 height 14
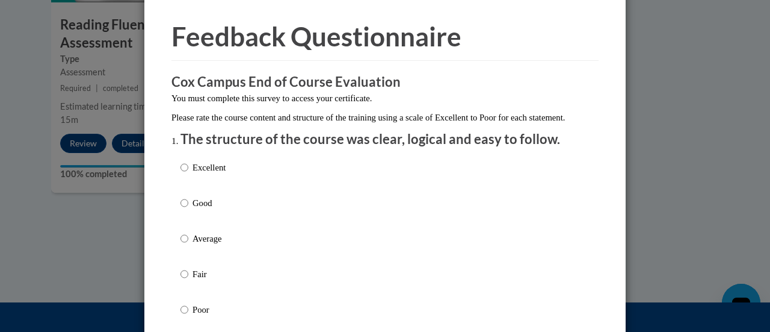
scroll to position [39, 0]
click at [210, 244] on p "Average" at bounding box center [209, 237] width 33 height 13
click at [188, 244] on input "Average" at bounding box center [185, 237] width 8 height 13
radio input "true"
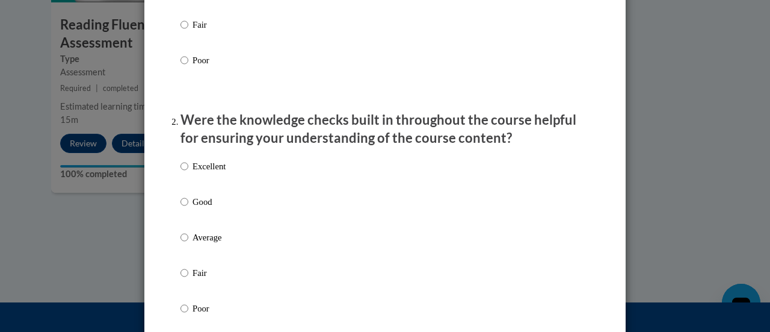
scroll to position [300, 0]
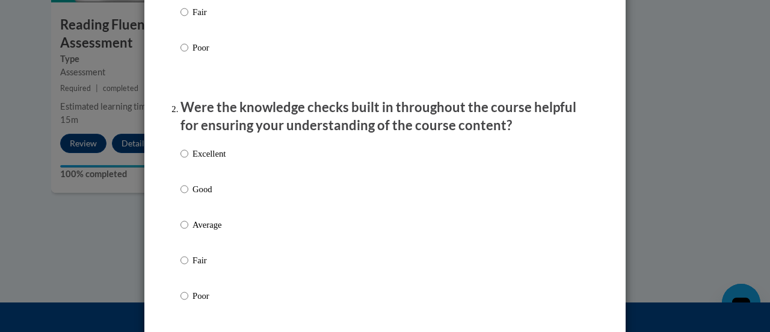
click at [203, 231] on p "Average" at bounding box center [209, 224] width 33 height 13
click at [188, 231] on input "Average" at bounding box center [185, 224] width 8 height 13
radio input "true"
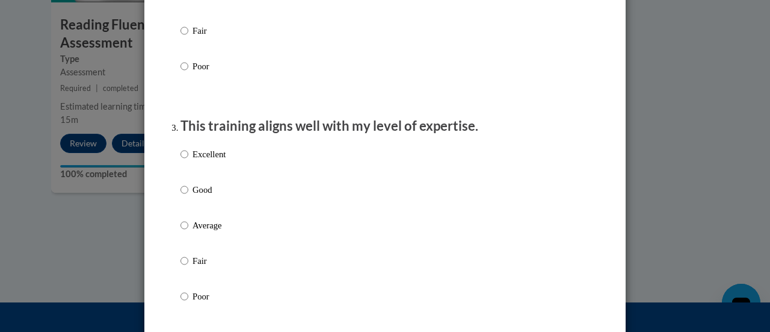
click at [203, 232] on p "Average" at bounding box center [209, 224] width 33 height 13
click at [188, 232] on input "Average" at bounding box center [185, 224] width 8 height 13
radio input "true"
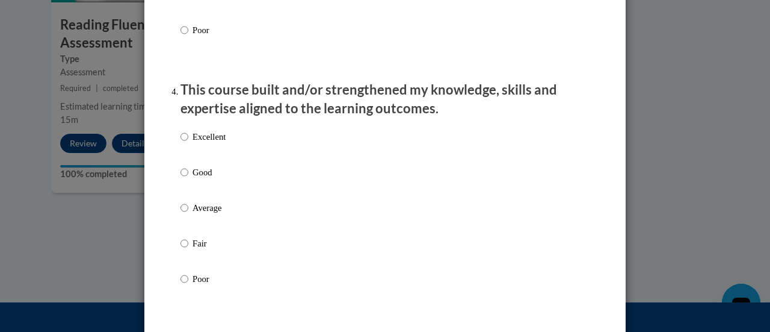
scroll to position [794, 0]
click at [196, 212] on div "Excellent Good Average Fair Poor" at bounding box center [203, 218] width 45 height 187
click at [198, 215] on p "Average" at bounding box center [209, 208] width 33 height 13
click at [188, 215] on input "Average" at bounding box center [185, 208] width 8 height 13
radio input "true"
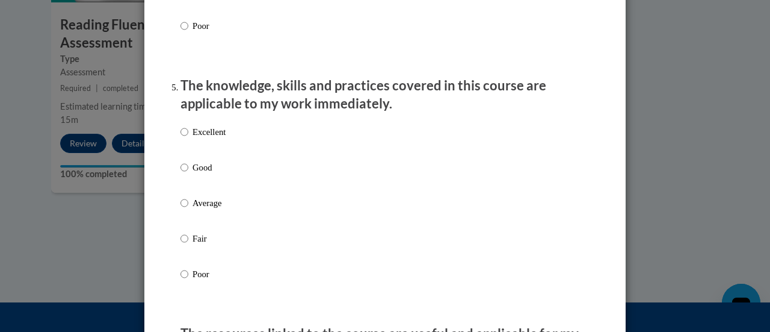
click at [198, 209] on p "Average" at bounding box center [209, 202] width 33 height 13
click at [188, 209] on input "Average" at bounding box center [185, 202] width 8 height 13
radio input "true"
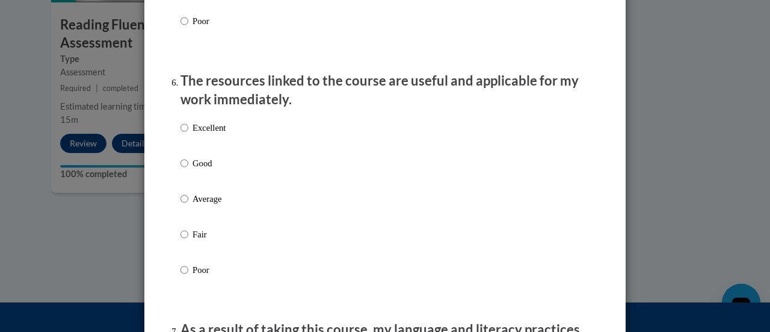
scroll to position [1300, 0]
click at [193, 206] on p "Average" at bounding box center [209, 199] width 33 height 13
click at [188, 206] on input "Average" at bounding box center [185, 199] width 8 height 13
radio input "true"
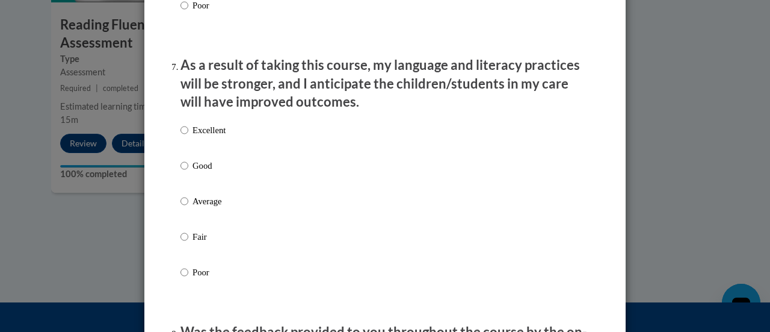
scroll to position [1564, 0]
click at [187, 211] on label "Average" at bounding box center [203, 211] width 45 height 33
click at [187, 208] on input "Average" at bounding box center [185, 201] width 8 height 13
radio input "true"
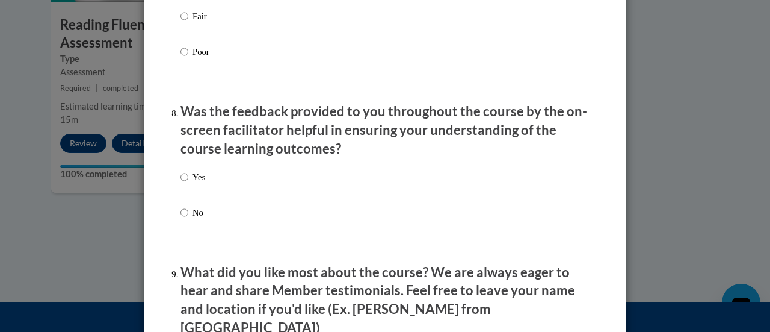
scroll to position [1786, 0]
click at [181, 193] on label "Yes" at bounding box center [193, 186] width 25 height 33
click at [181, 183] on input "Yes" at bounding box center [185, 176] width 8 height 13
radio input "true"
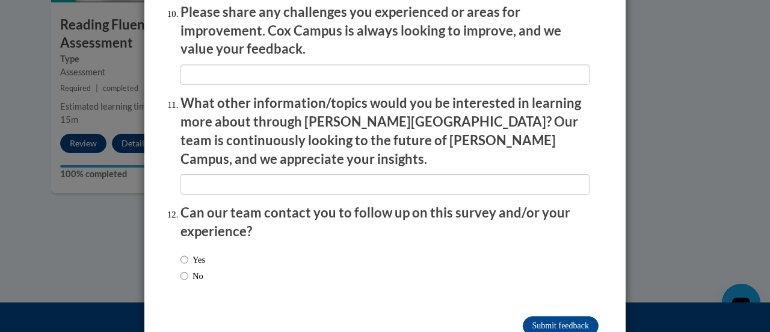
scroll to position [2158, 0]
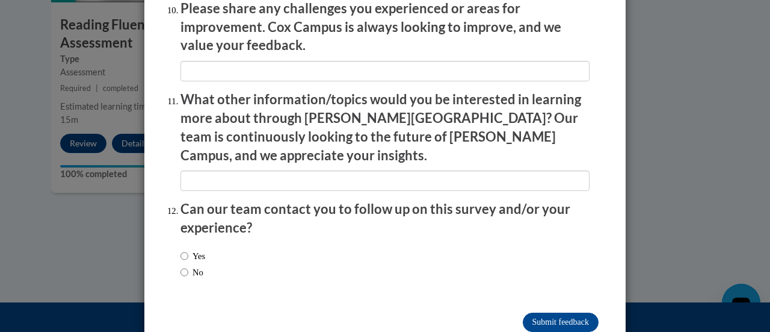
click at [193, 265] on label "No" at bounding box center [192, 271] width 23 height 13
click at [188, 265] on input "No" at bounding box center [185, 271] width 8 height 13
radio input "true"
click at [550, 312] on input "Submit feedback" at bounding box center [561, 321] width 76 height 19
